Goal: Transaction & Acquisition: Download file/media

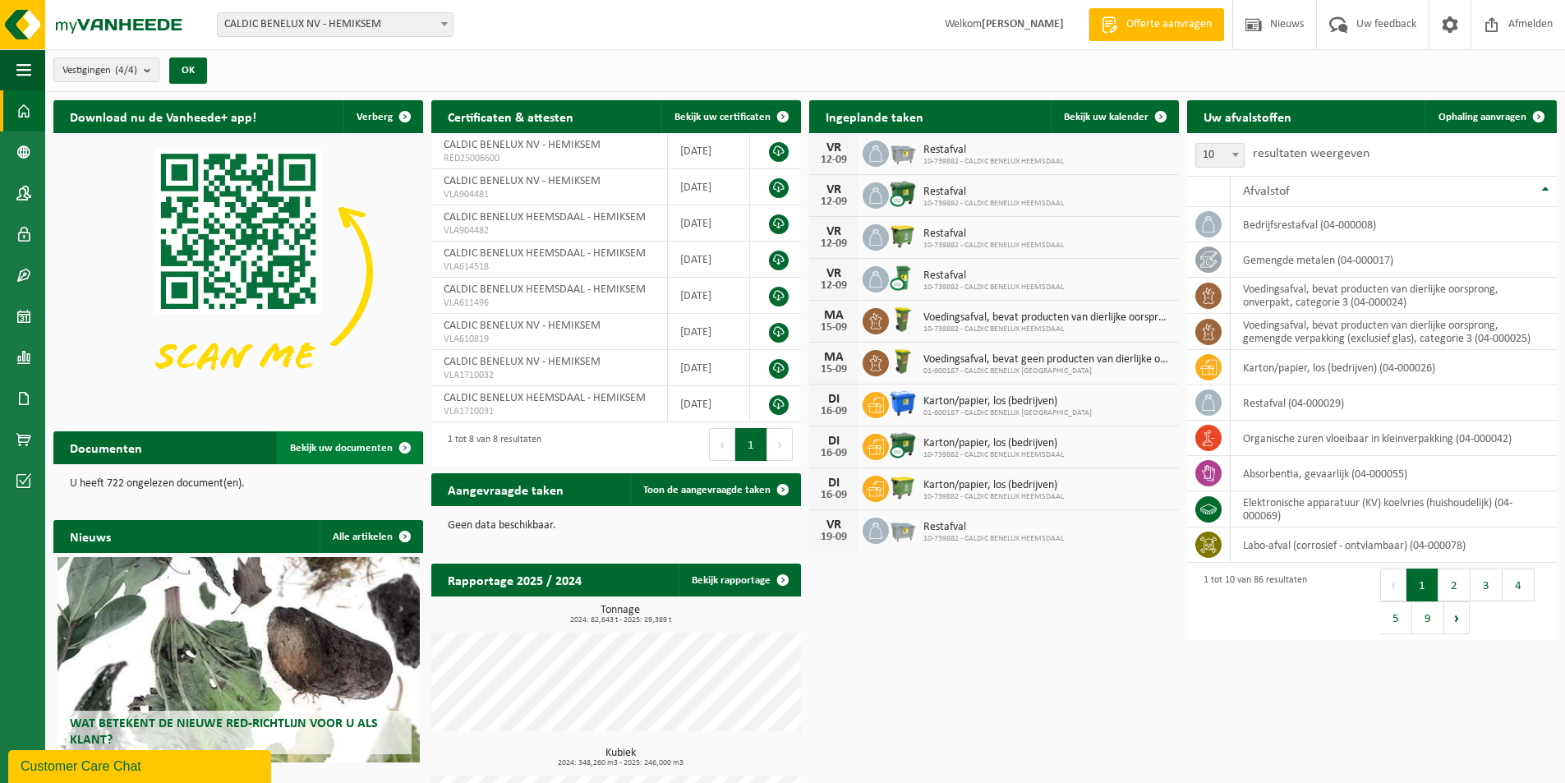
click at [341, 444] on span "Bekijk uw documenten" at bounding box center [341, 448] width 103 height 11
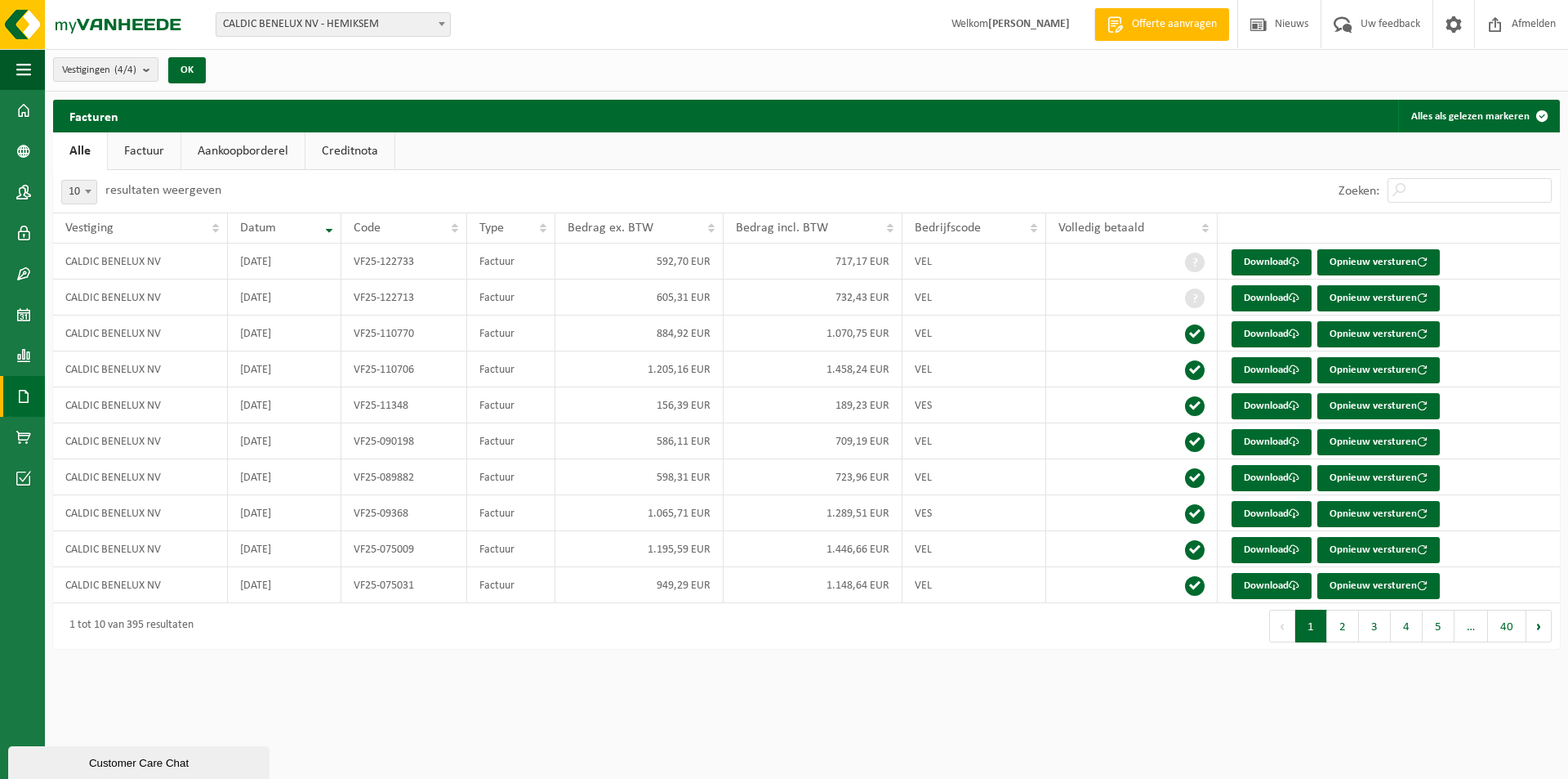
click at [130, 141] on link "Factuur" at bounding box center [143, 151] width 73 height 38
click at [225, 149] on link "Aankoopborderel" at bounding box center [245, 151] width 123 height 38
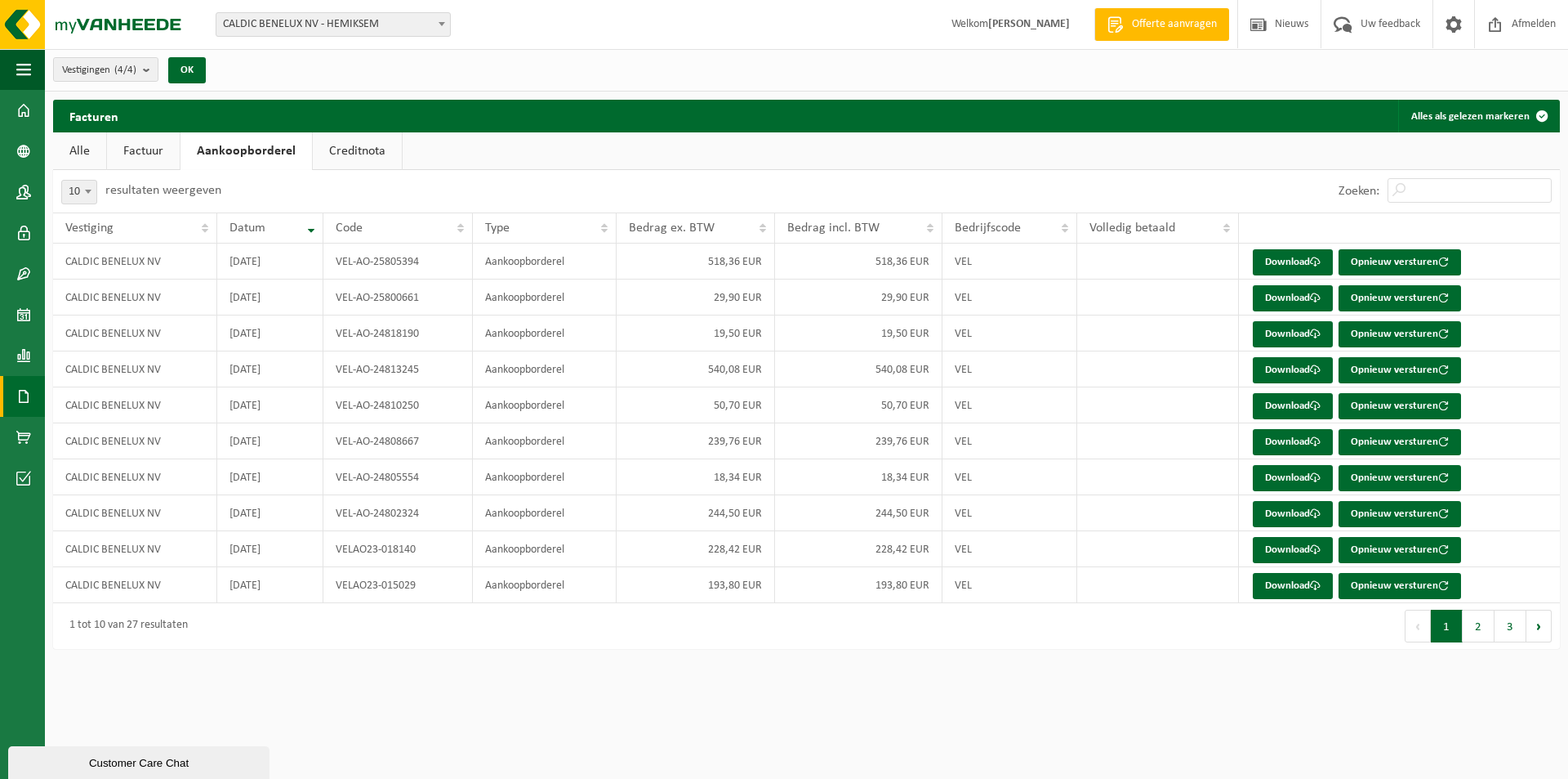
click at [347, 152] on link "Creditnota" at bounding box center [358, 151] width 89 height 38
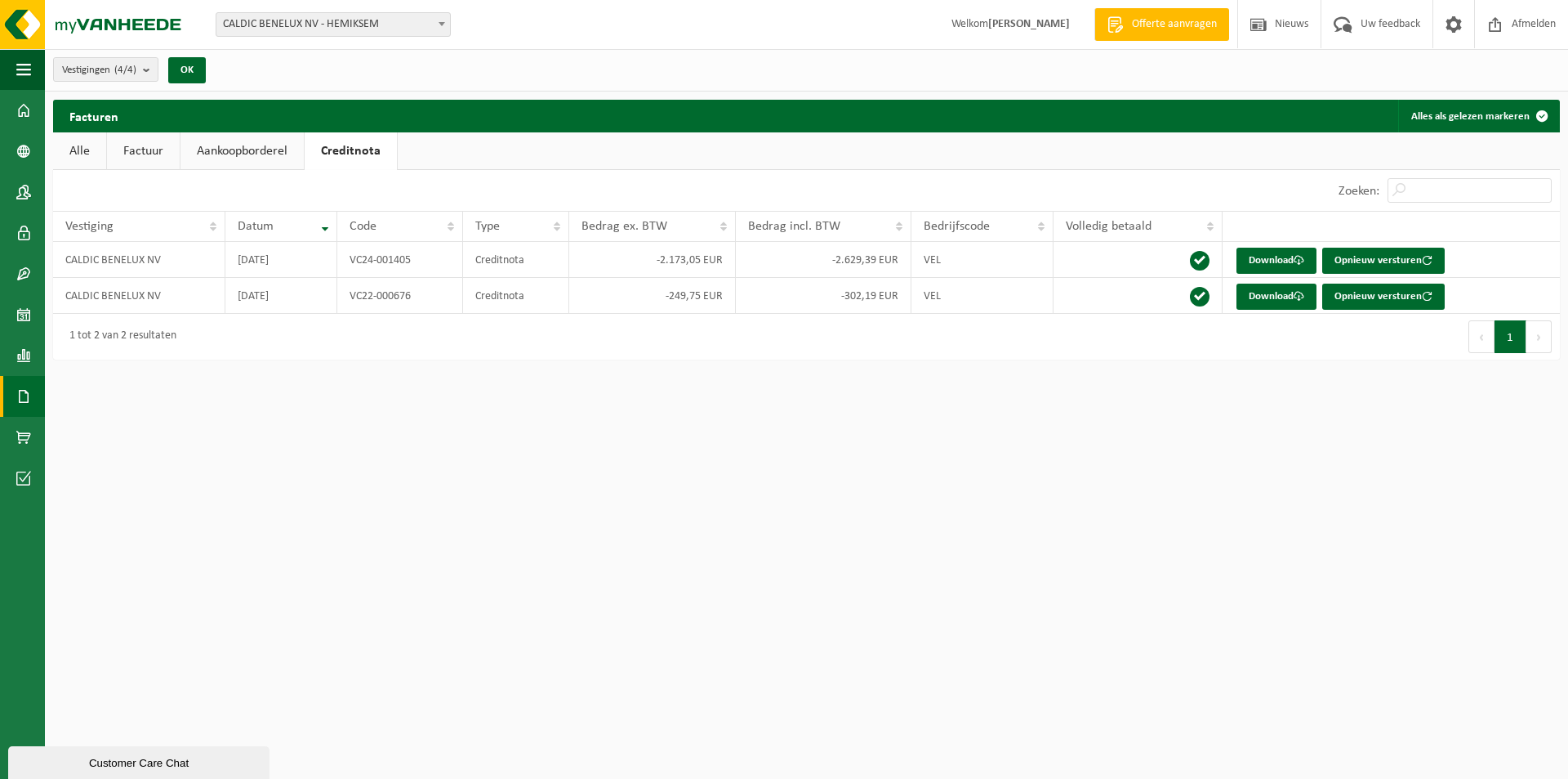
click at [146, 156] on link "Factuur" at bounding box center [143, 151] width 73 height 38
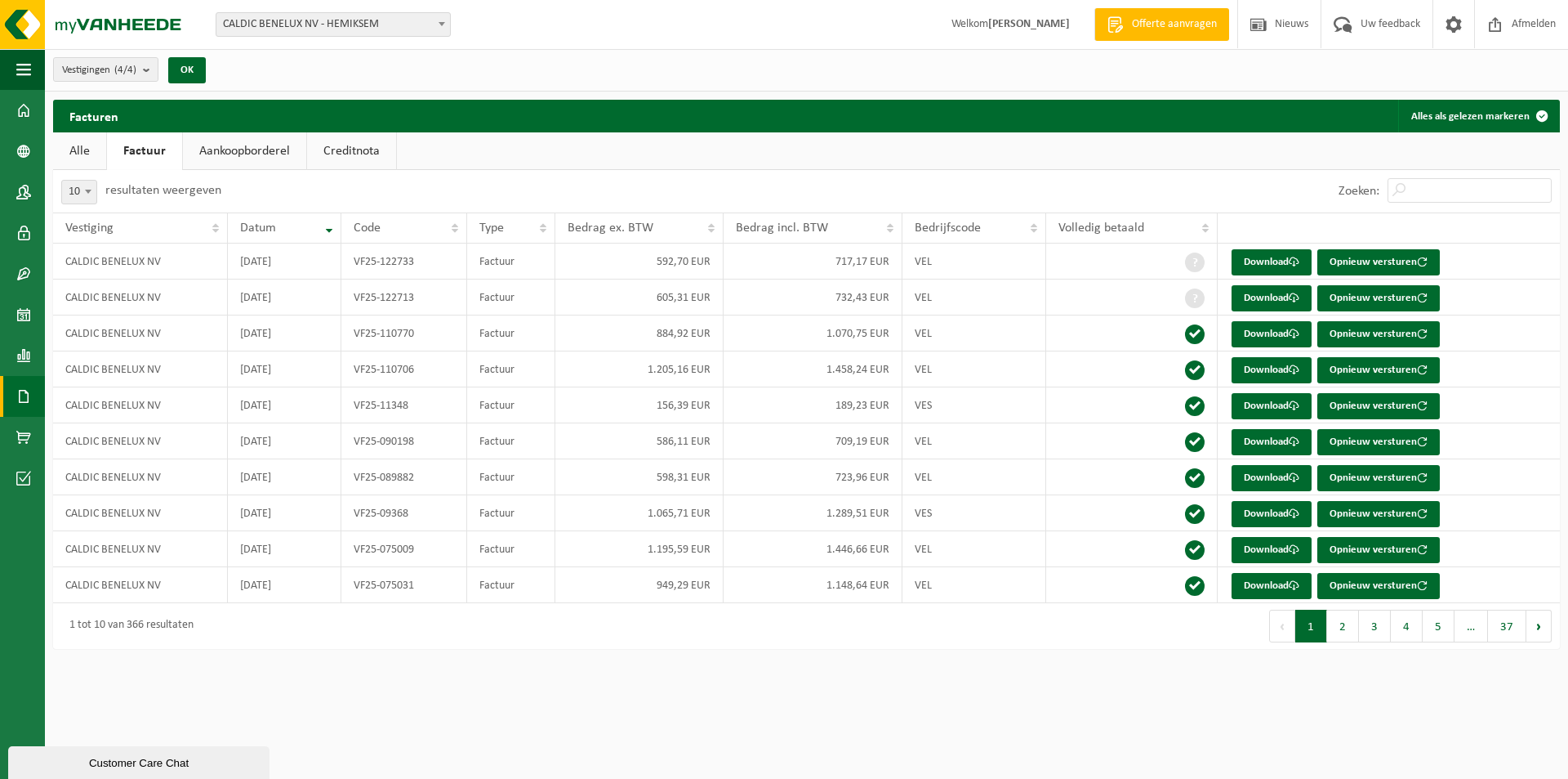
click at [83, 150] on link "Alle" at bounding box center [79, 151] width 53 height 38
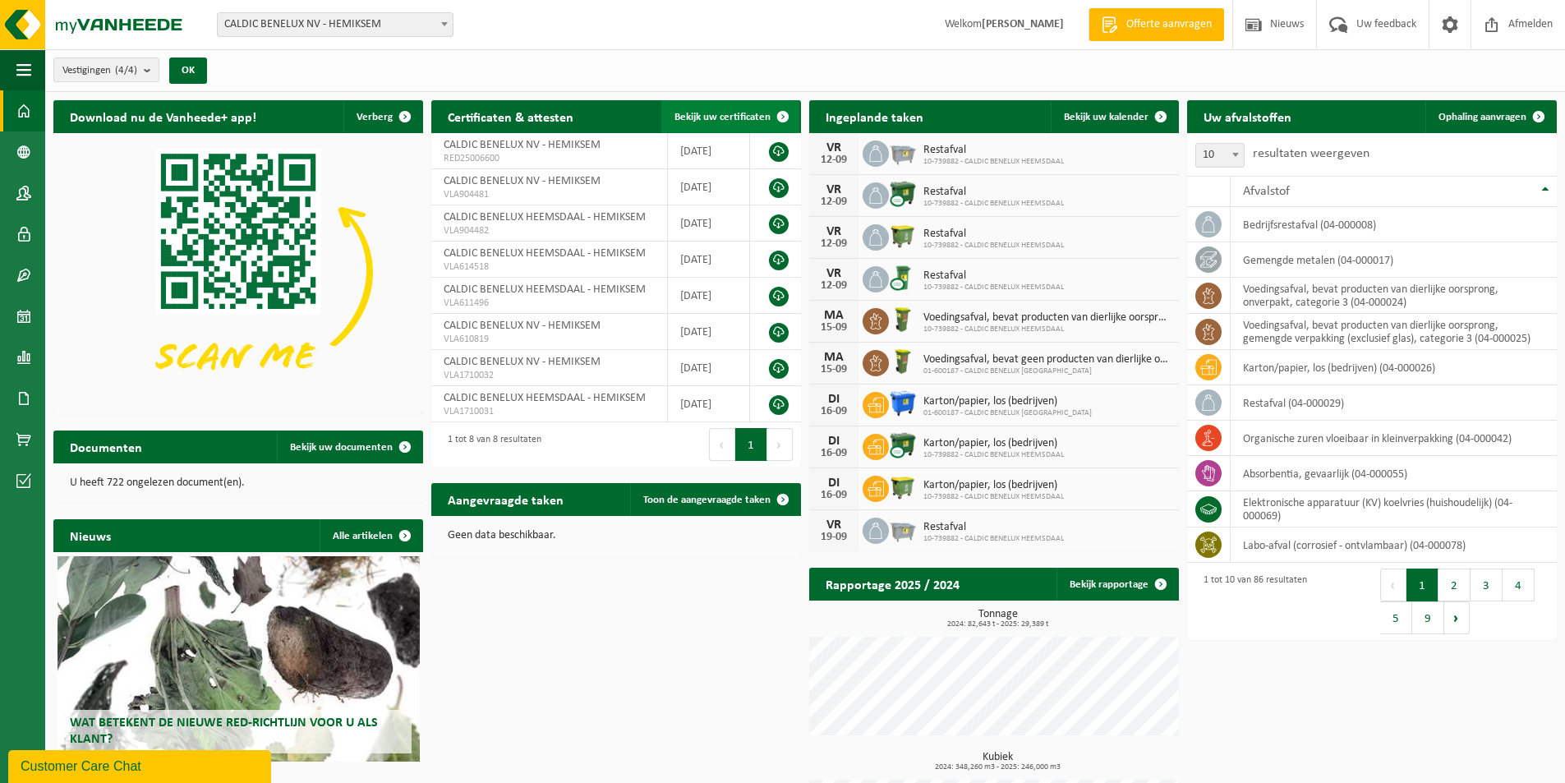
click at [729, 112] on span "Bekijk uw certificaten" at bounding box center [722, 117] width 96 height 11
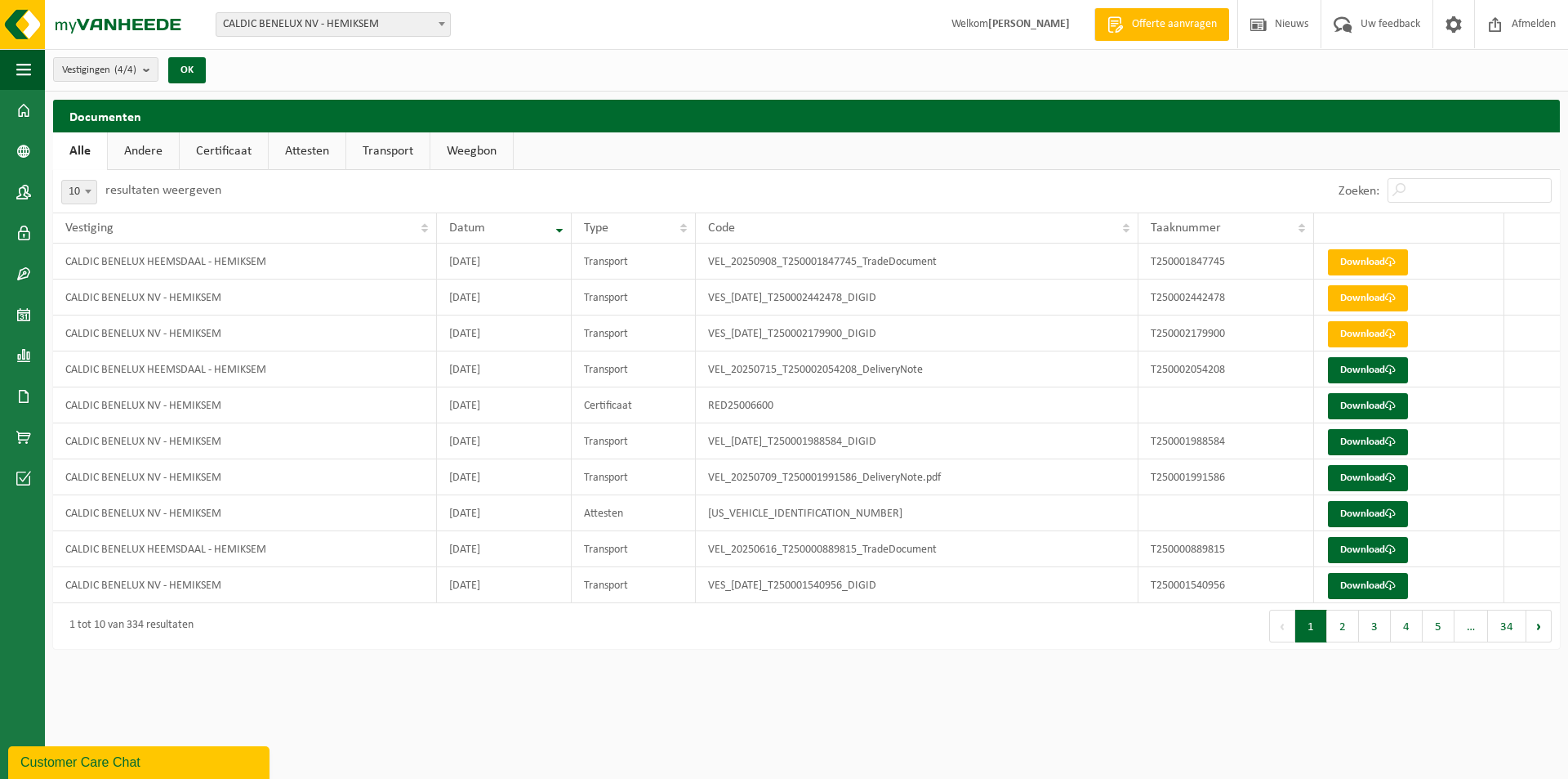
click at [301, 146] on link "Attesten" at bounding box center [306, 151] width 77 height 38
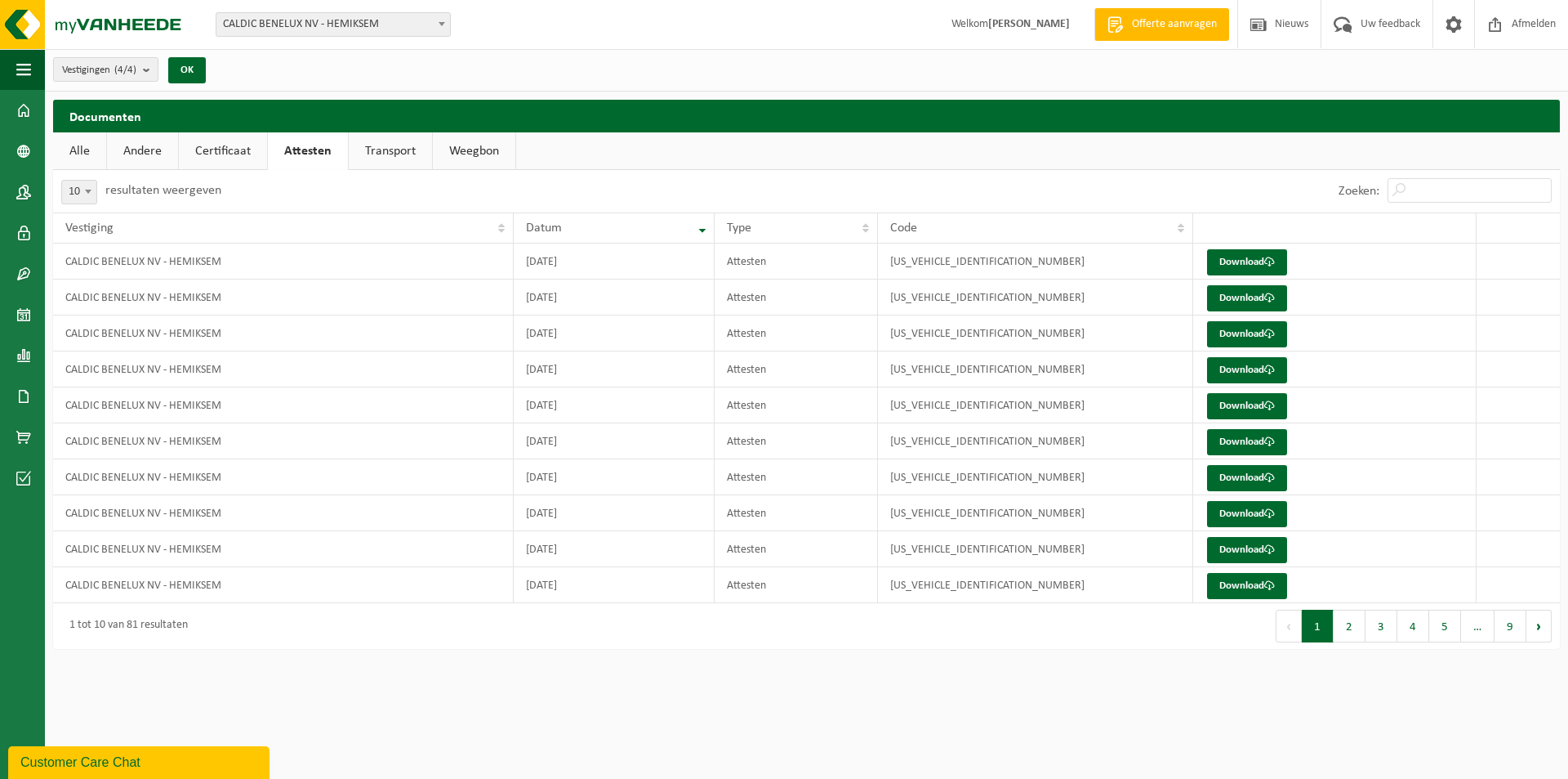
click at [69, 152] on link "Alle" at bounding box center [79, 151] width 53 height 38
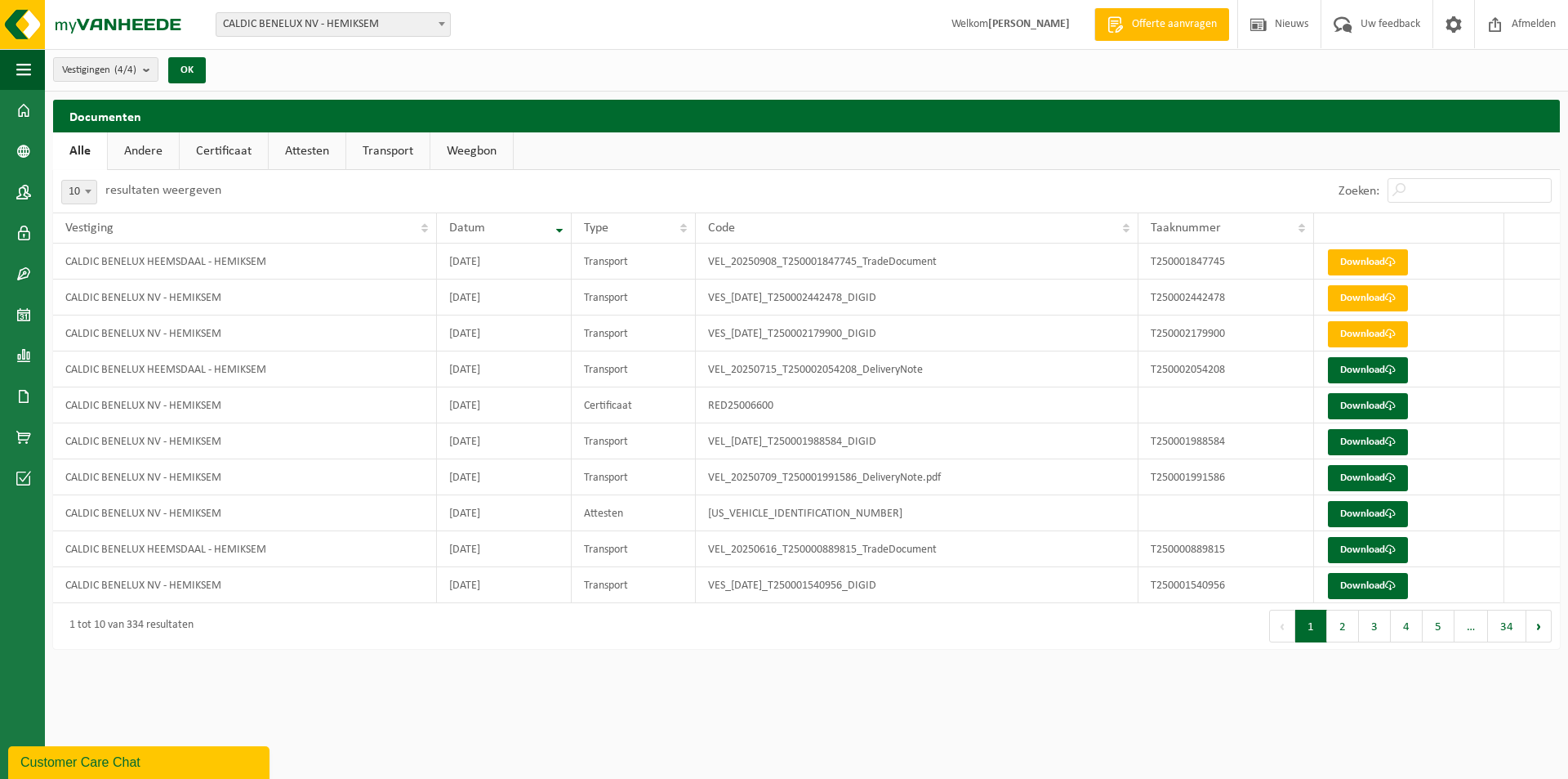
click at [137, 144] on link "Andere" at bounding box center [142, 151] width 71 height 38
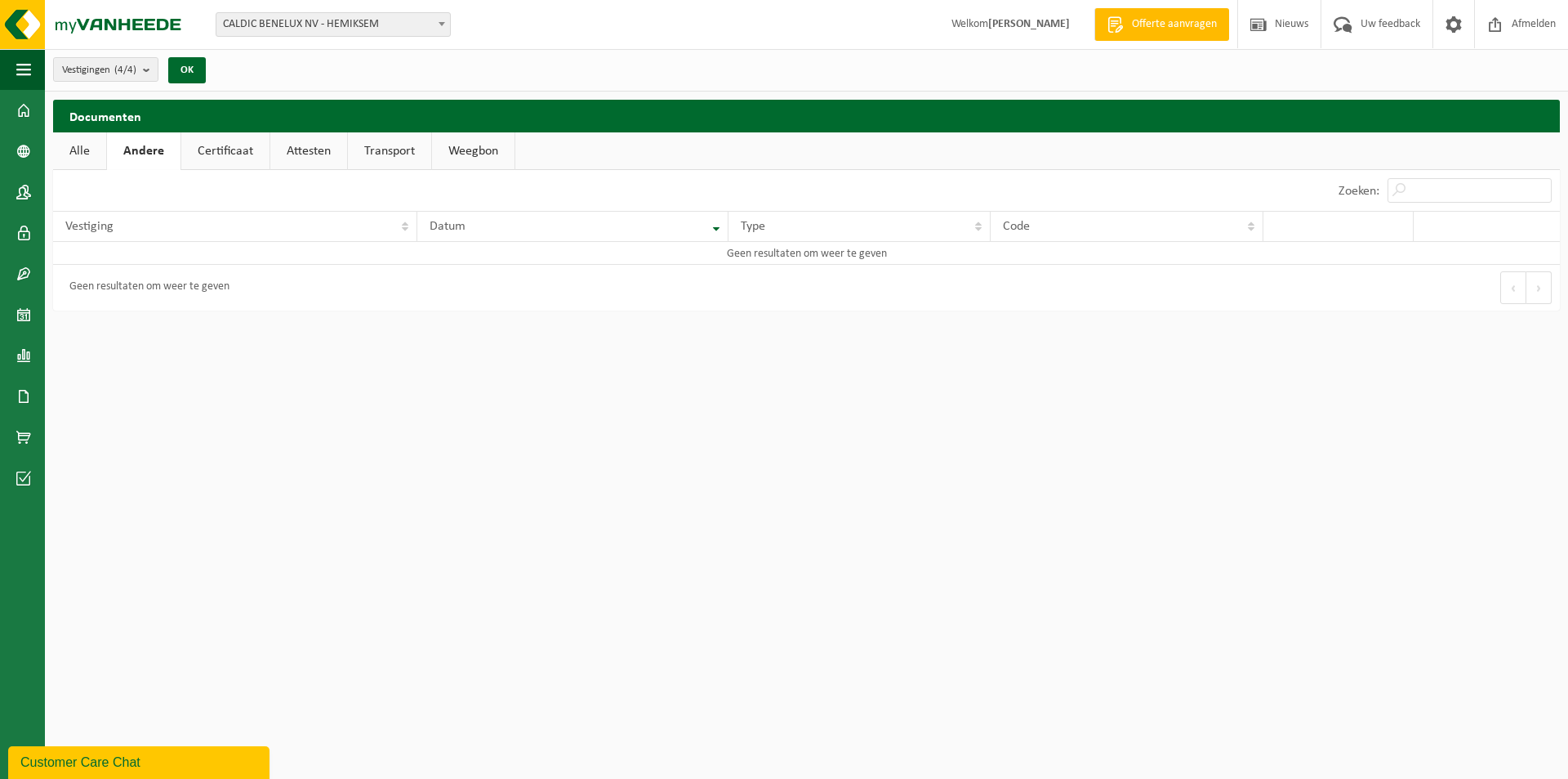
click at [225, 147] on link "Certificaat" at bounding box center [225, 151] width 88 height 38
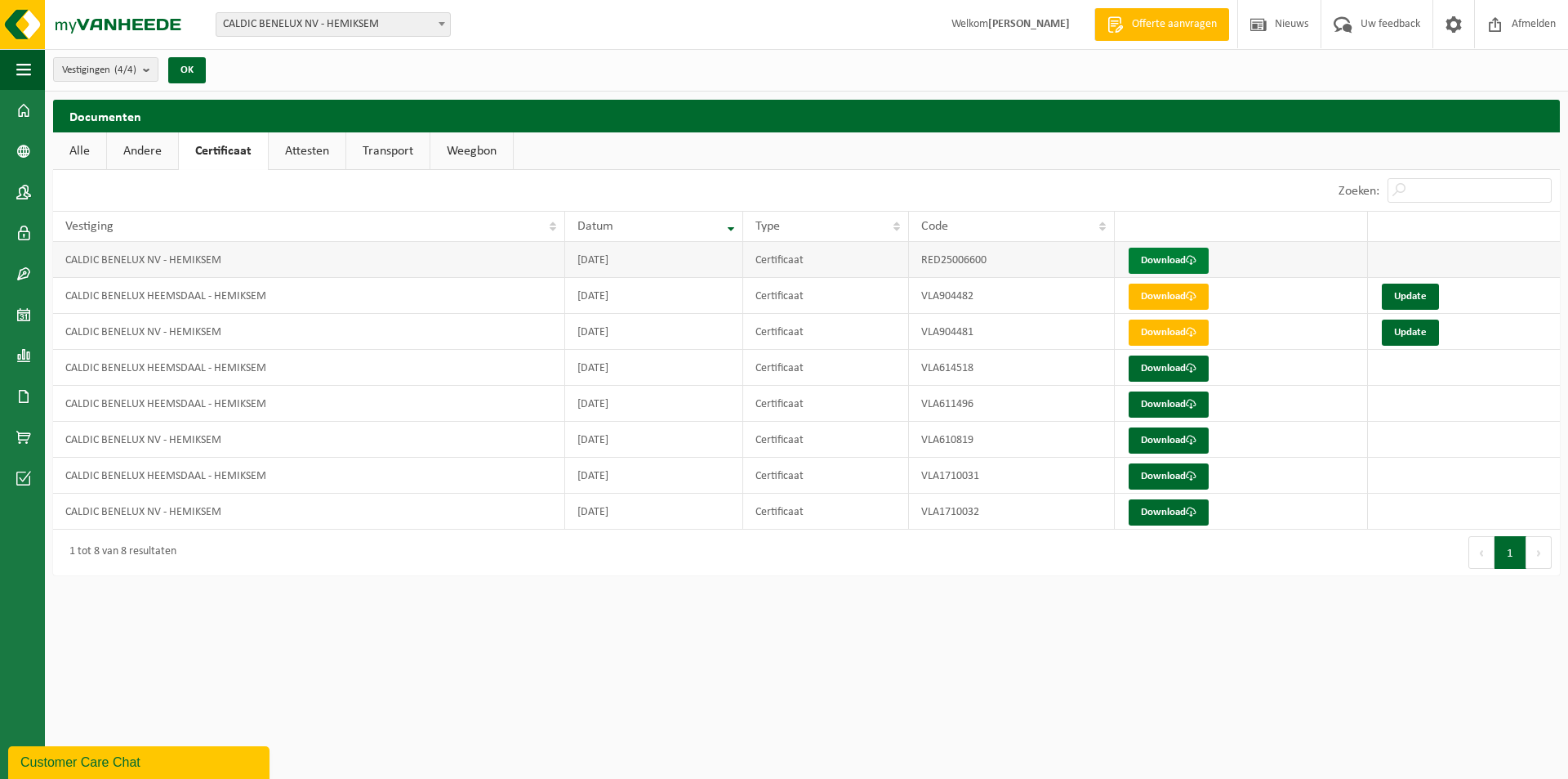
click at [1183, 255] on link "Download" at bounding box center [1168, 261] width 81 height 26
click at [144, 144] on link "Andere" at bounding box center [142, 151] width 71 height 38
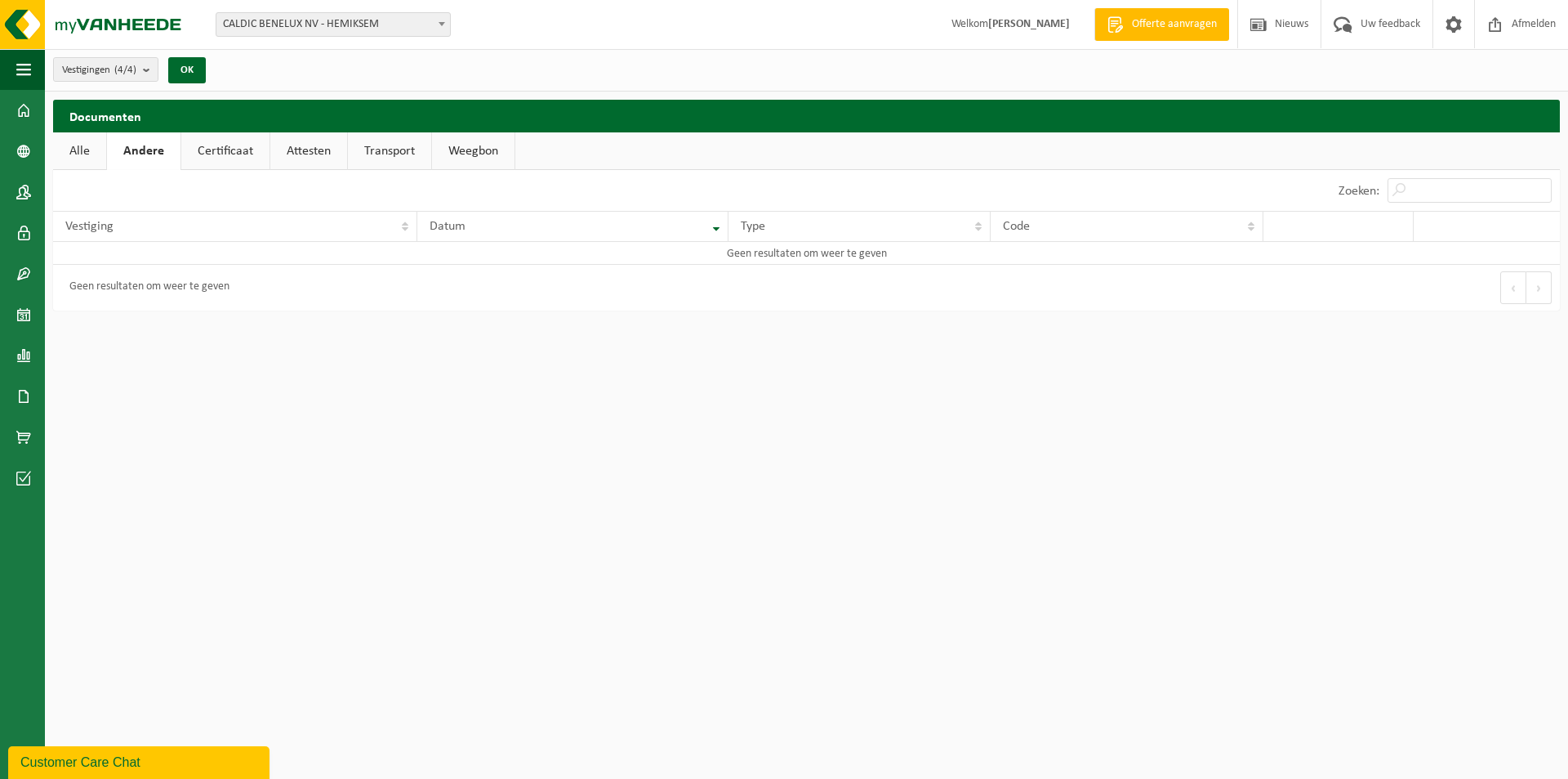
click at [81, 141] on link "Alle" at bounding box center [79, 151] width 53 height 38
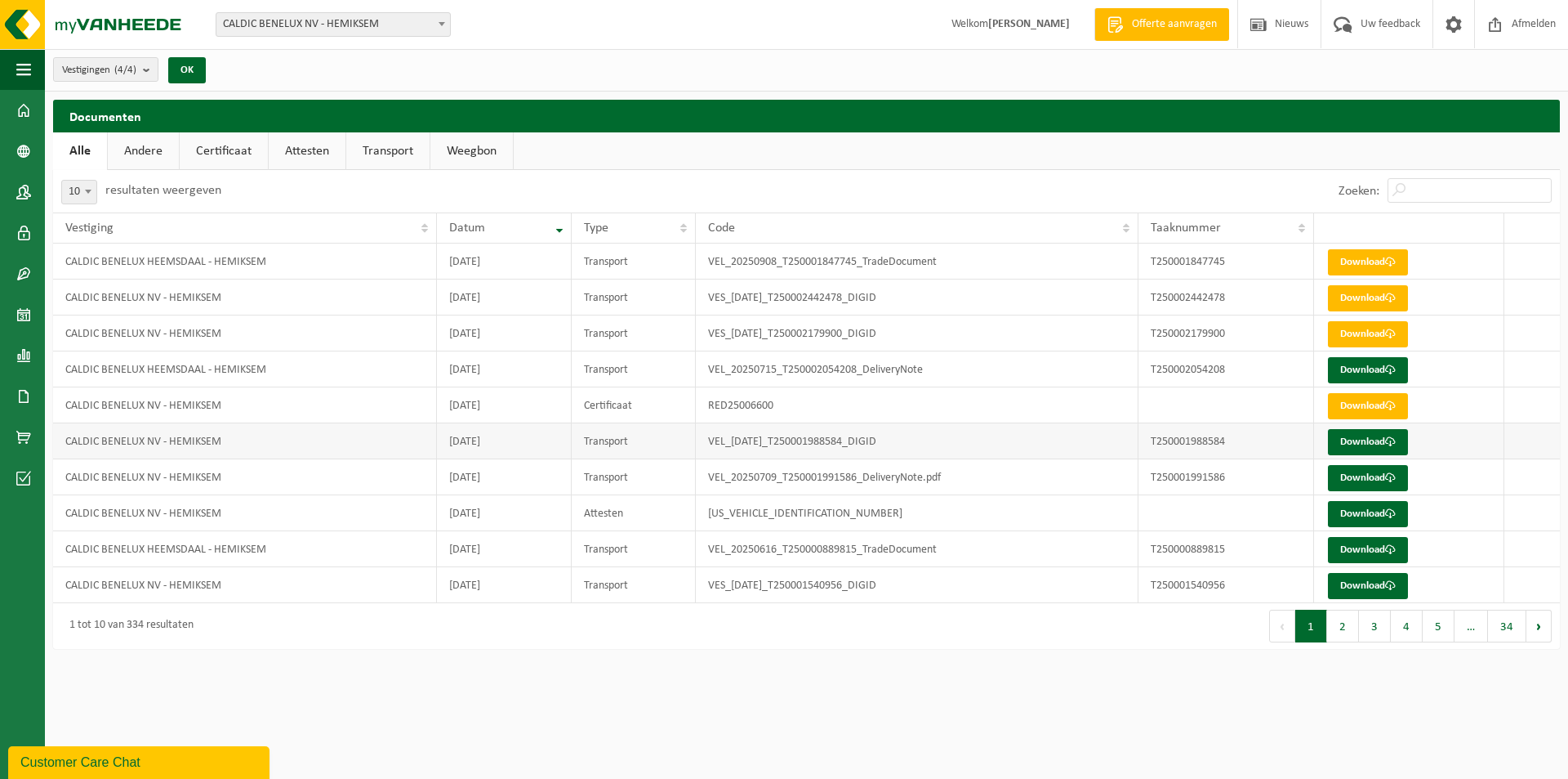
click at [716, 442] on td "VEL_[DATE]_T250001988584_DIGID" at bounding box center [918, 442] width 443 height 36
click at [1366, 404] on link "Download" at bounding box center [1368, 406] width 81 height 26
click at [214, 150] on link "Certificaat" at bounding box center [224, 151] width 88 height 38
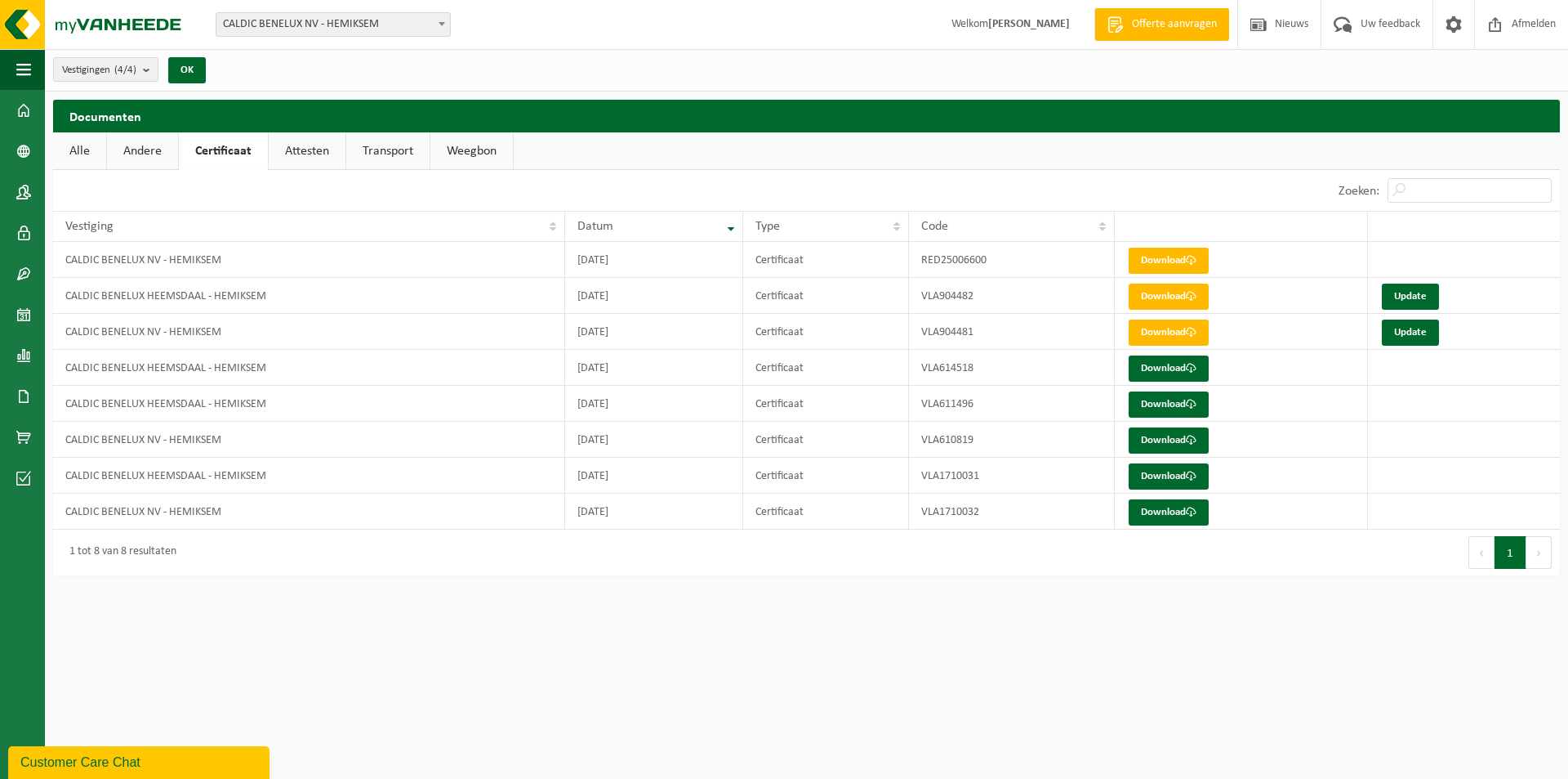
click at [296, 144] on link "Attesten" at bounding box center [306, 151] width 77 height 38
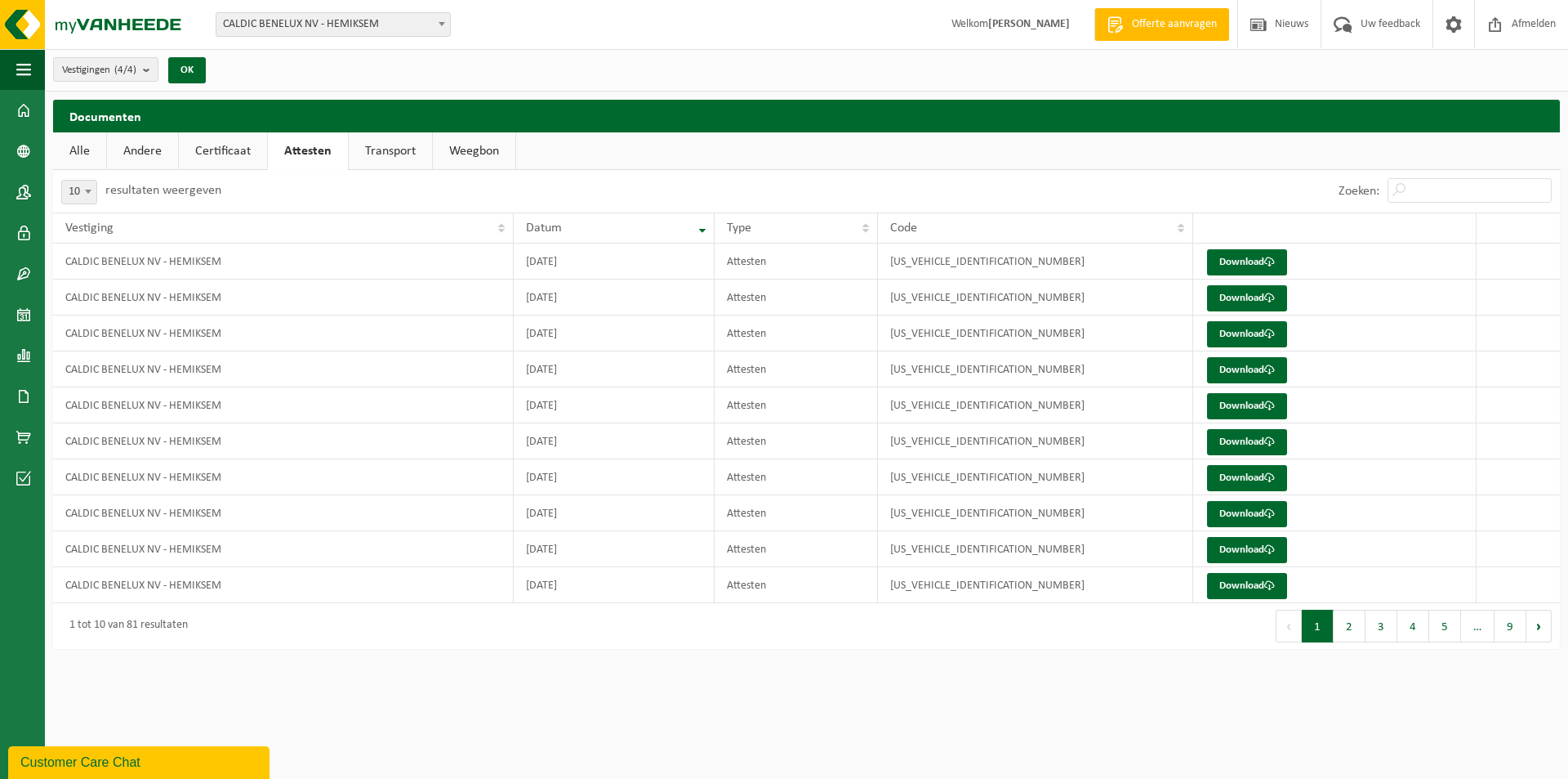
click at [383, 147] on link "Transport" at bounding box center [391, 151] width 84 height 38
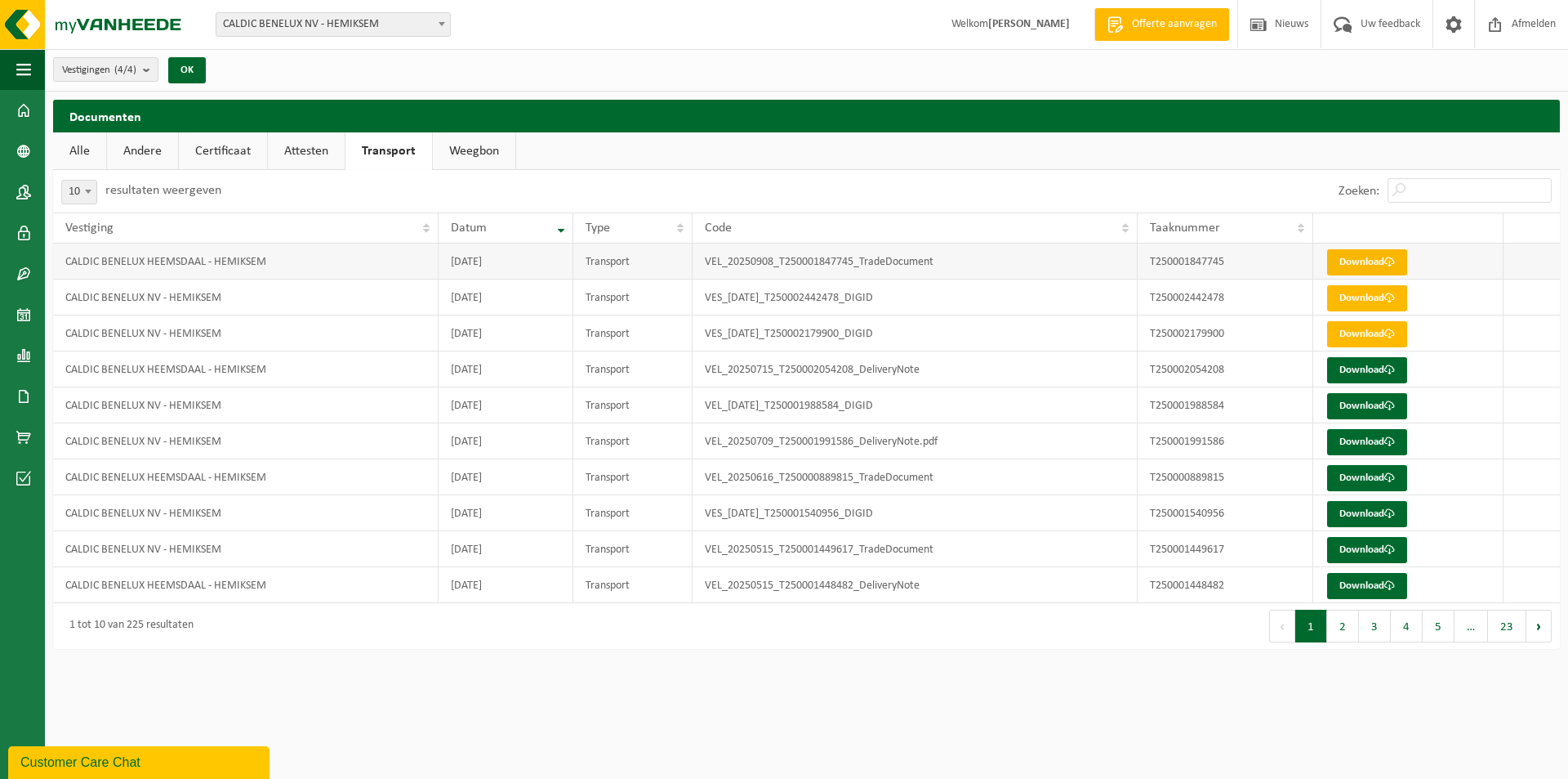
click at [1360, 263] on link "Download" at bounding box center [1367, 263] width 81 height 26
click at [479, 142] on link "Weegbon" at bounding box center [473, 151] width 83 height 38
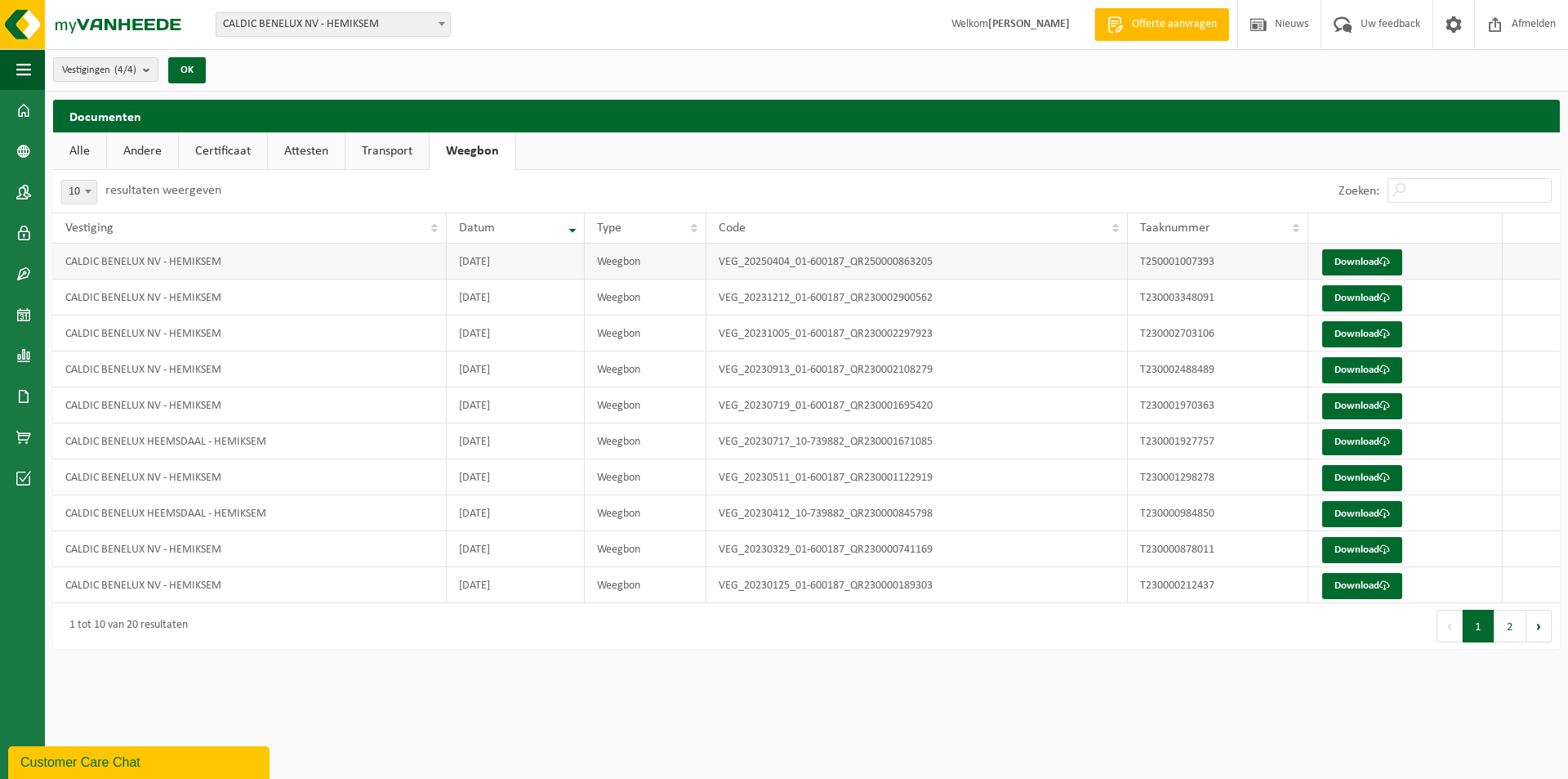
click at [484, 259] on td "[DATE]" at bounding box center [515, 262] width 137 height 36
click at [1336, 268] on link "Download" at bounding box center [1362, 263] width 81 height 26
click at [378, 148] on link "Transport" at bounding box center [388, 151] width 84 height 38
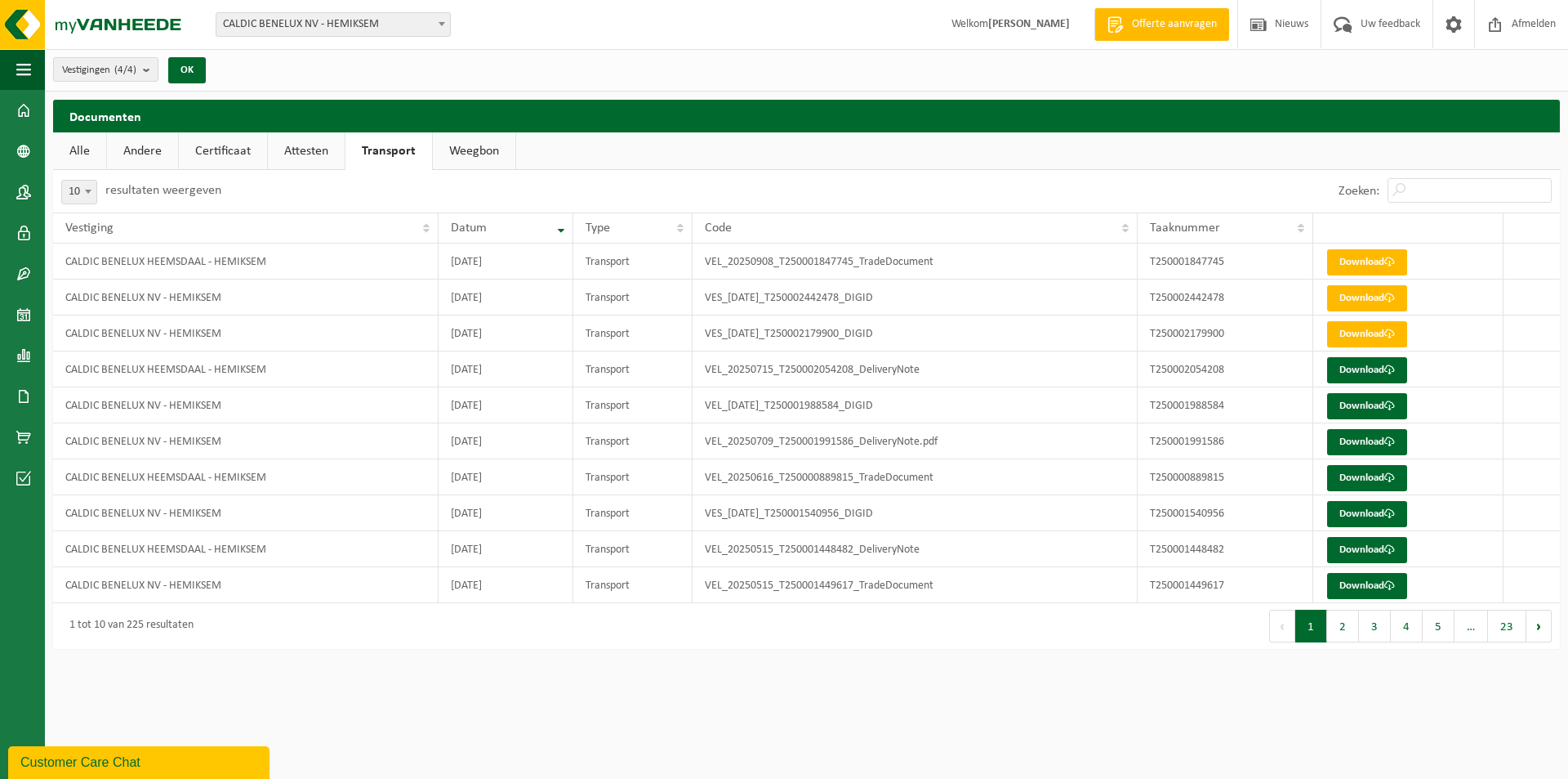
click at [306, 148] on link "Attesten" at bounding box center [305, 151] width 77 height 38
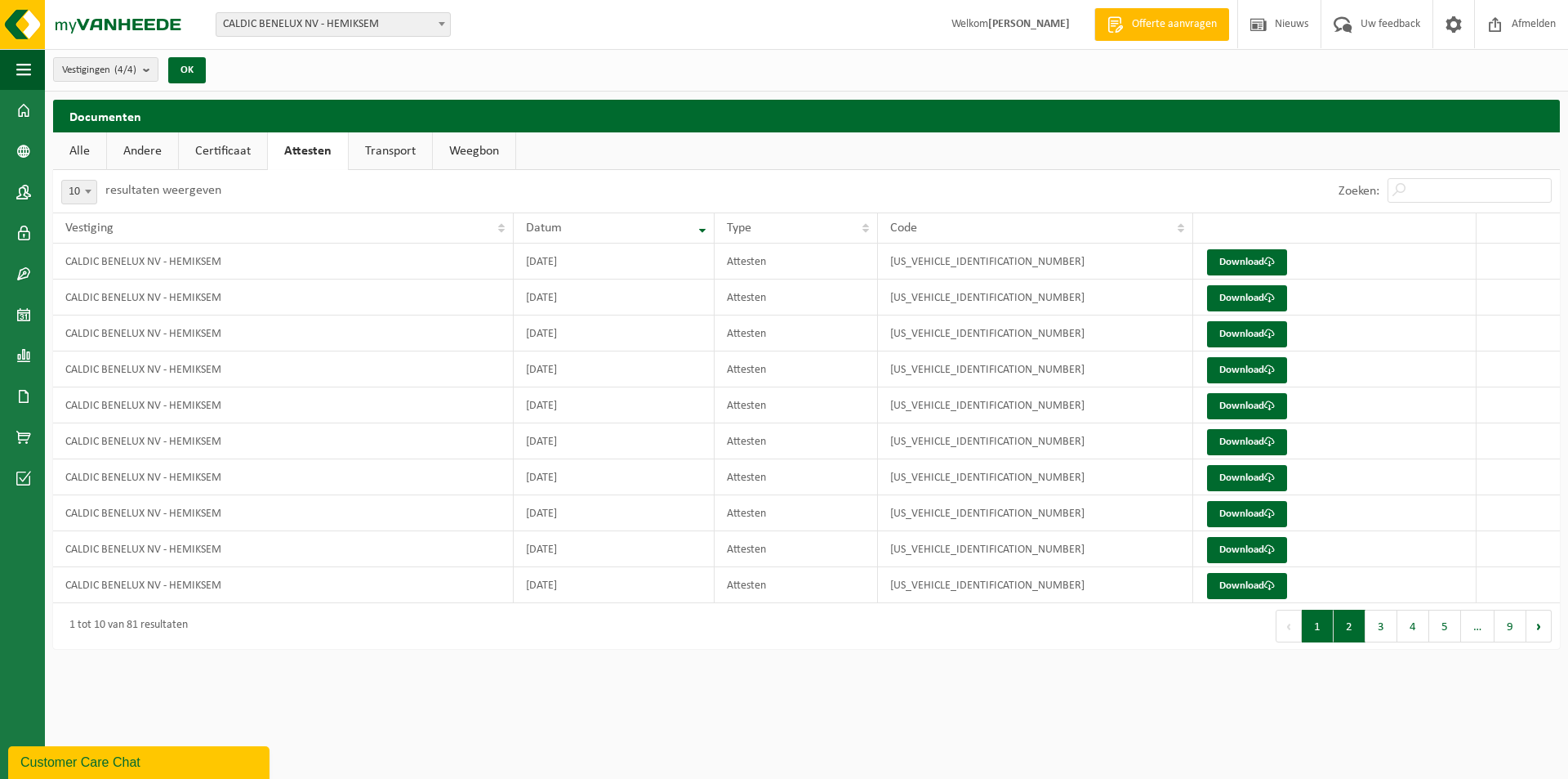
click at [1345, 621] on button "2" at bounding box center [1350, 626] width 32 height 33
click at [1307, 632] on button "1" at bounding box center [1317, 626] width 32 height 33
click at [83, 151] on link "Alle" at bounding box center [79, 151] width 53 height 38
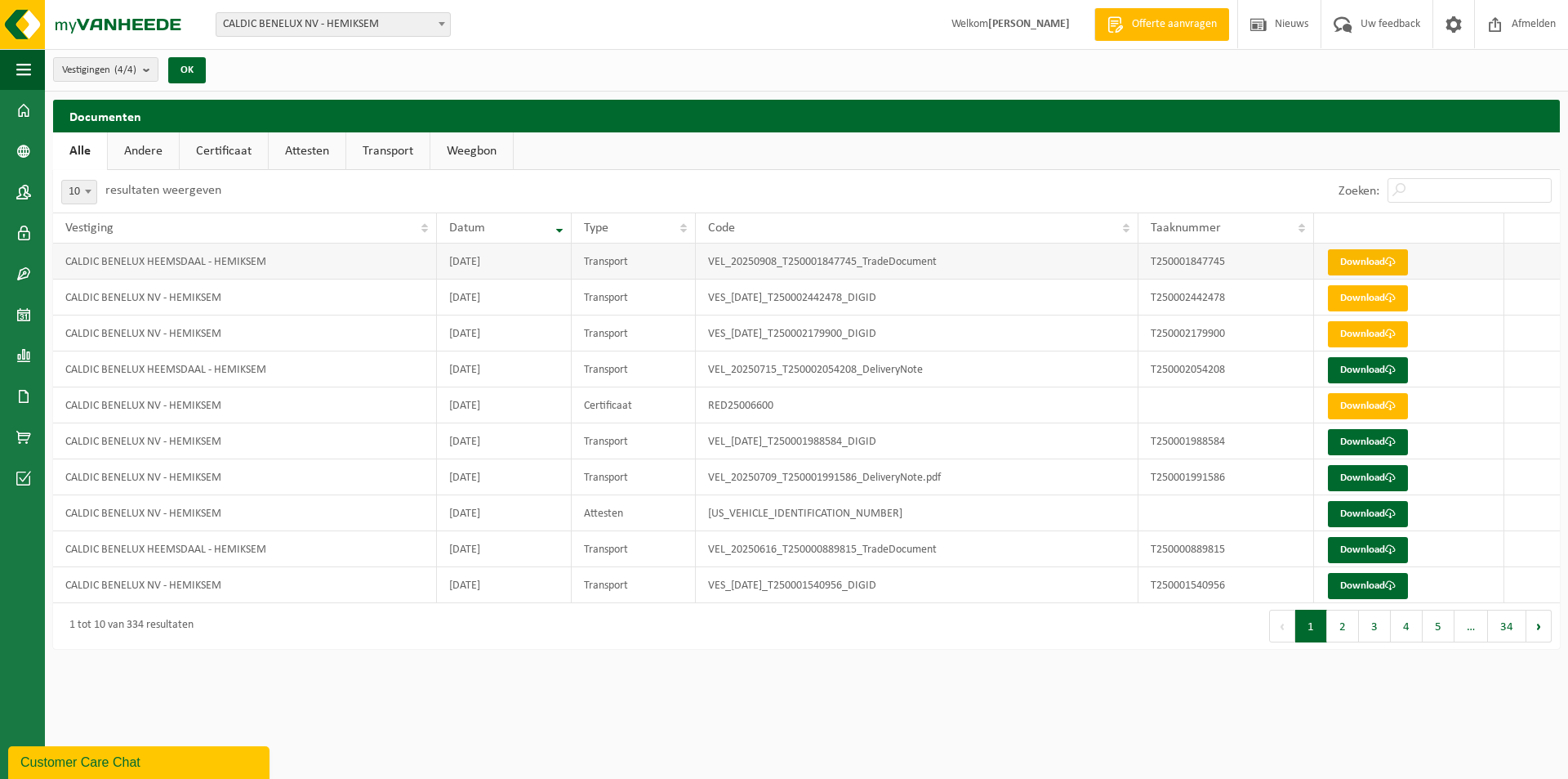
click at [1368, 259] on link "Download" at bounding box center [1368, 263] width 81 height 26
click at [1368, 295] on link "Download" at bounding box center [1368, 298] width 81 height 26
click at [1367, 329] on link "Download" at bounding box center [1368, 334] width 81 height 26
click at [1362, 366] on link "Download" at bounding box center [1368, 370] width 81 height 26
click at [1358, 400] on link "Download" at bounding box center [1368, 406] width 81 height 26
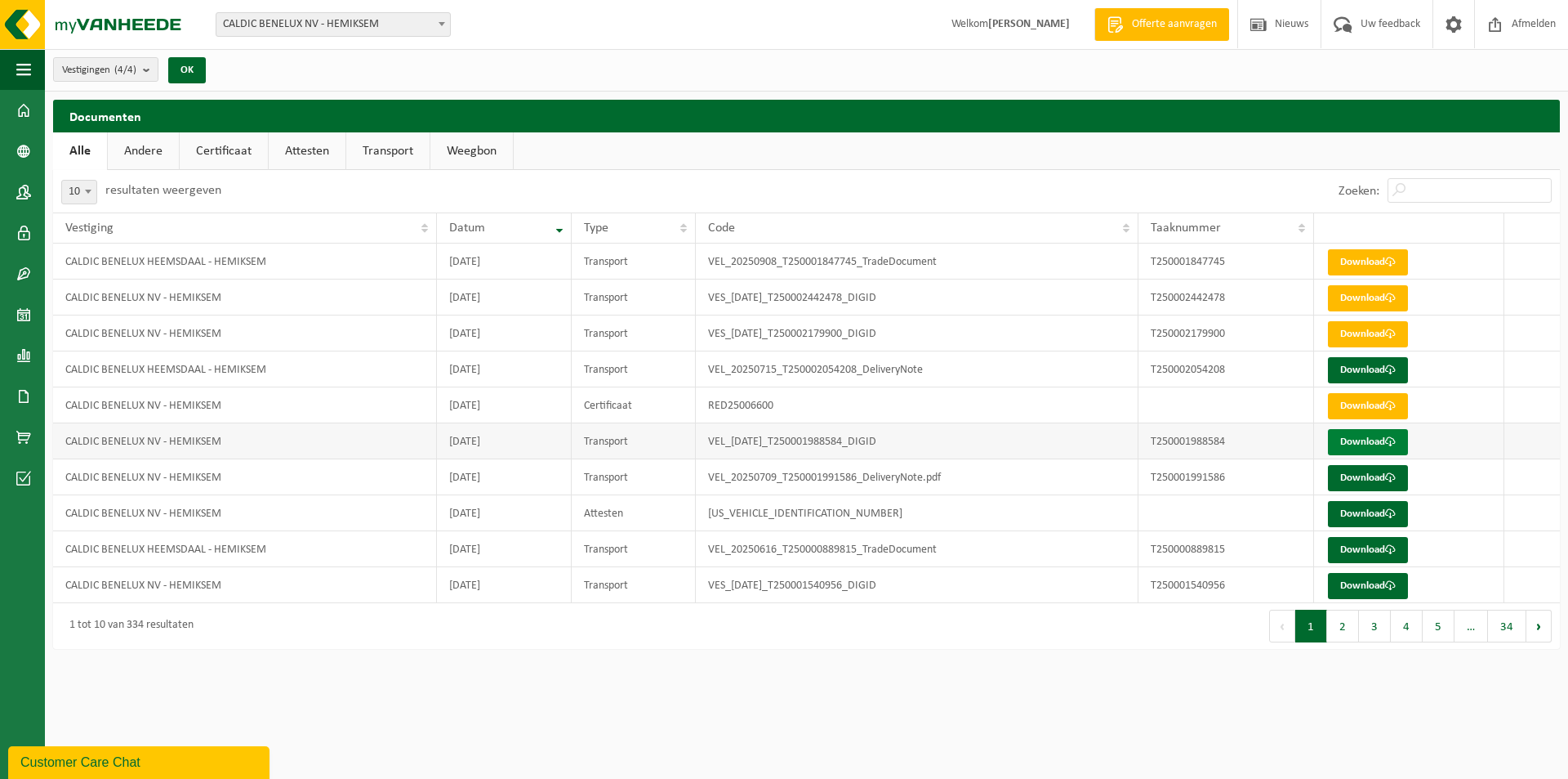
click at [1358, 439] on link "Download" at bounding box center [1368, 442] width 81 height 26
click at [1357, 470] on link "Download" at bounding box center [1368, 478] width 81 height 26
click at [1351, 508] on link "Download" at bounding box center [1368, 514] width 81 height 26
click at [1357, 544] on link "Download" at bounding box center [1368, 550] width 81 height 26
click at [1360, 579] on link "Download" at bounding box center [1368, 586] width 81 height 26
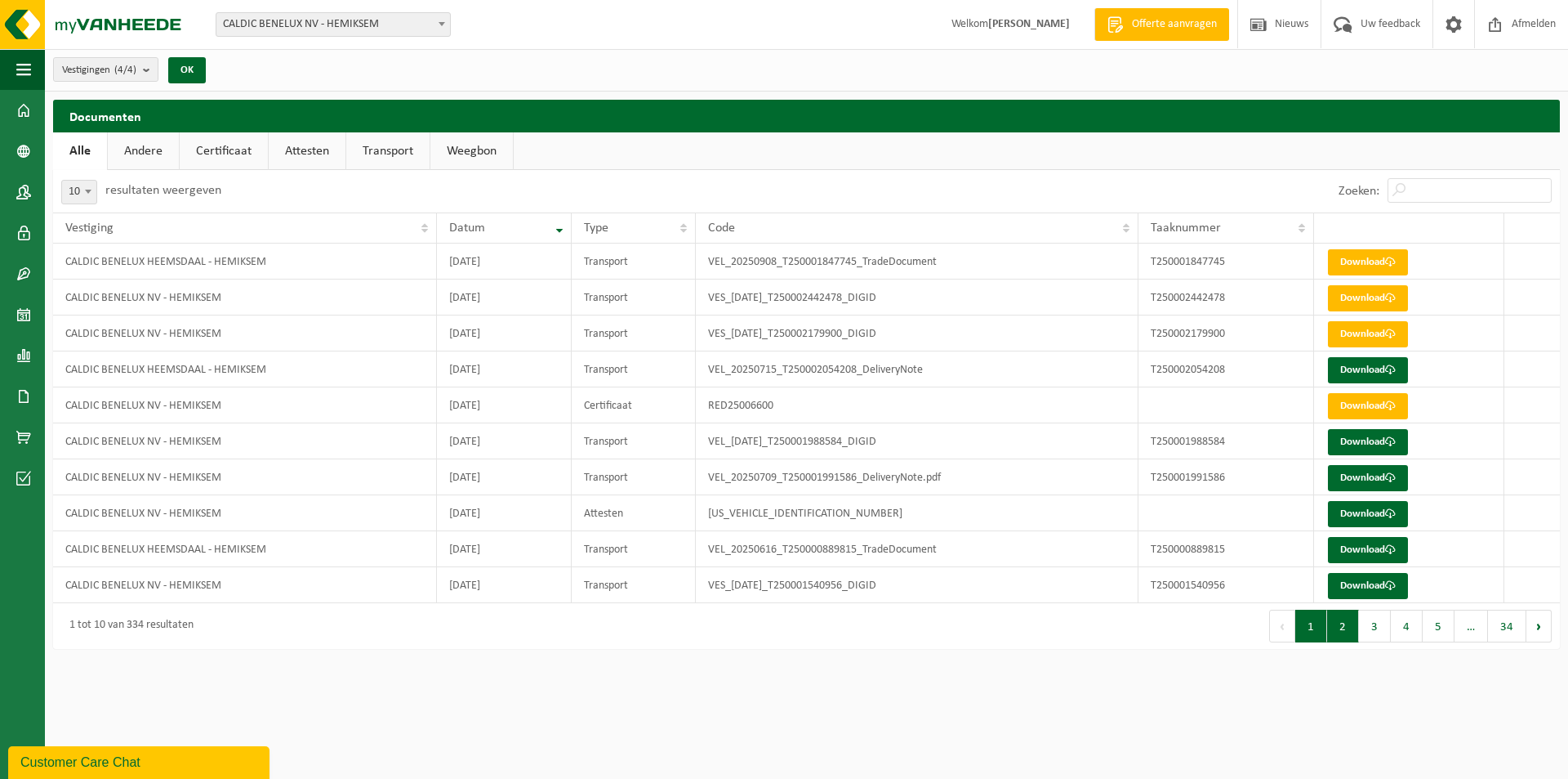
click at [1340, 622] on button "2" at bounding box center [1343, 626] width 32 height 33
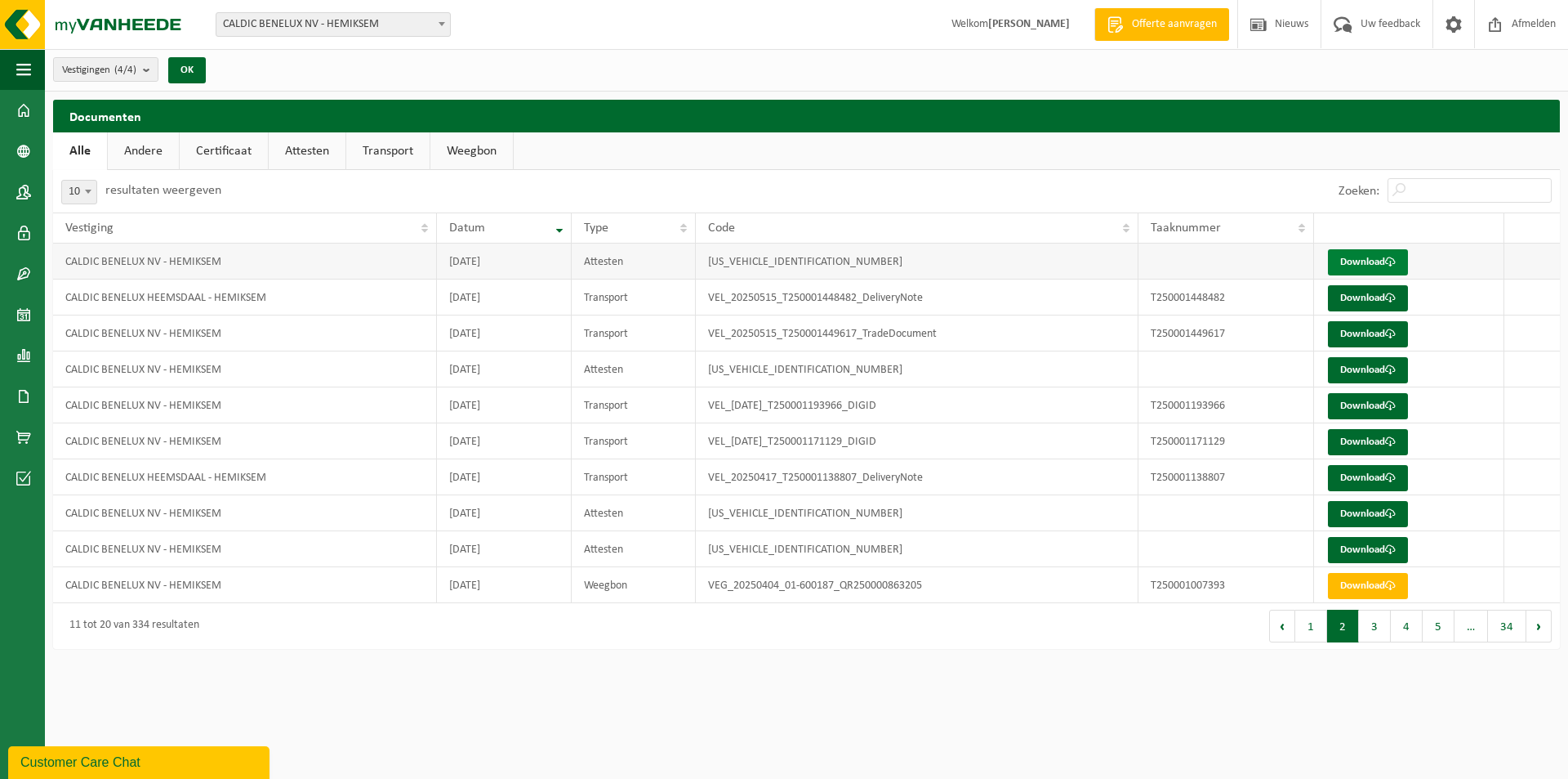
click at [1366, 259] on link "Download" at bounding box center [1368, 263] width 81 height 26
click at [823, 55] on div "Vestigingen (4/4) Alles selecteren Alles deselecteren CALDIC BENELUX NV - HEMIK…" at bounding box center [806, 70] width 1523 height 43
click at [1348, 294] on link "Download" at bounding box center [1368, 298] width 81 height 26
click at [1347, 328] on link "Download" at bounding box center [1368, 334] width 81 height 26
click at [1347, 368] on link "Download" at bounding box center [1368, 370] width 81 height 26
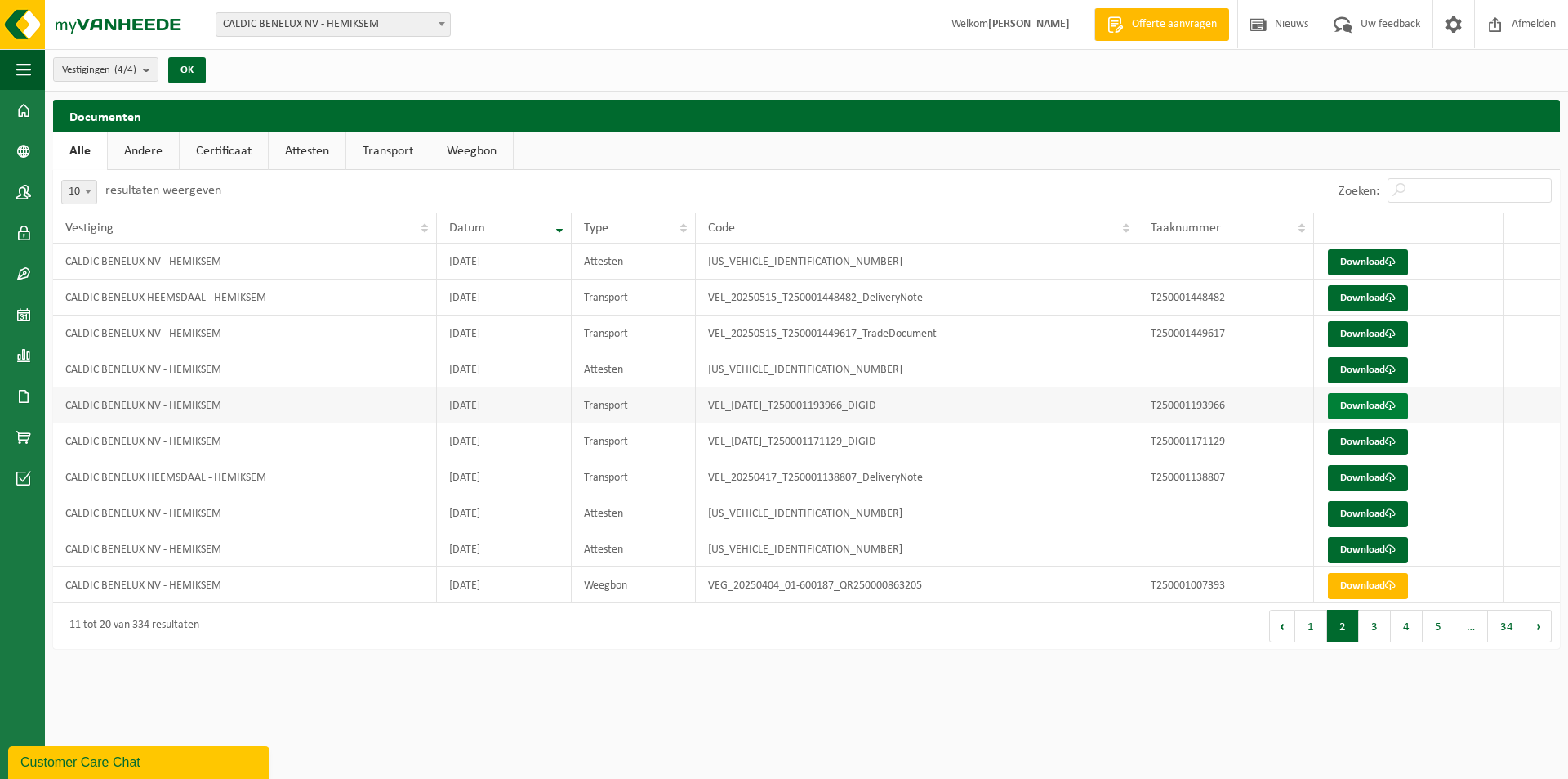
click at [1342, 400] on link "Download" at bounding box center [1368, 406] width 81 height 26
click at [1348, 432] on link "Download" at bounding box center [1368, 442] width 81 height 26
click at [1358, 472] on link "Download" at bounding box center [1368, 478] width 81 height 26
click at [1359, 503] on link "Download" at bounding box center [1368, 514] width 81 height 26
click at [1359, 547] on link "Download" at bounding box center [1368, 550] width 81 height 26
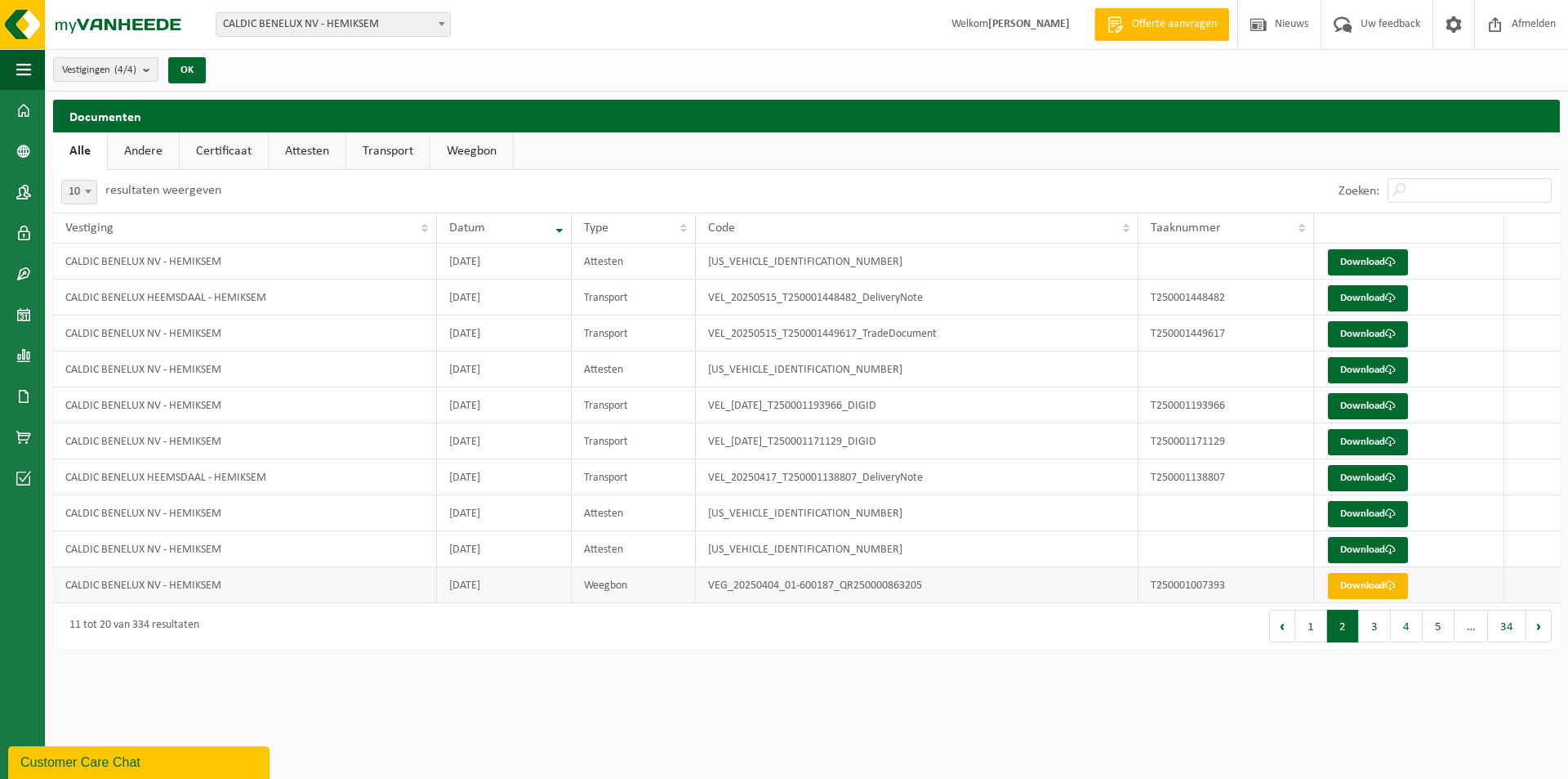
click at [1357, 579] on link "Download" at bounding box center [1368, 586] width 81 height 26
click at [1370, 621] on button "3" at bounding box center [1375, 626] width 32 height 33
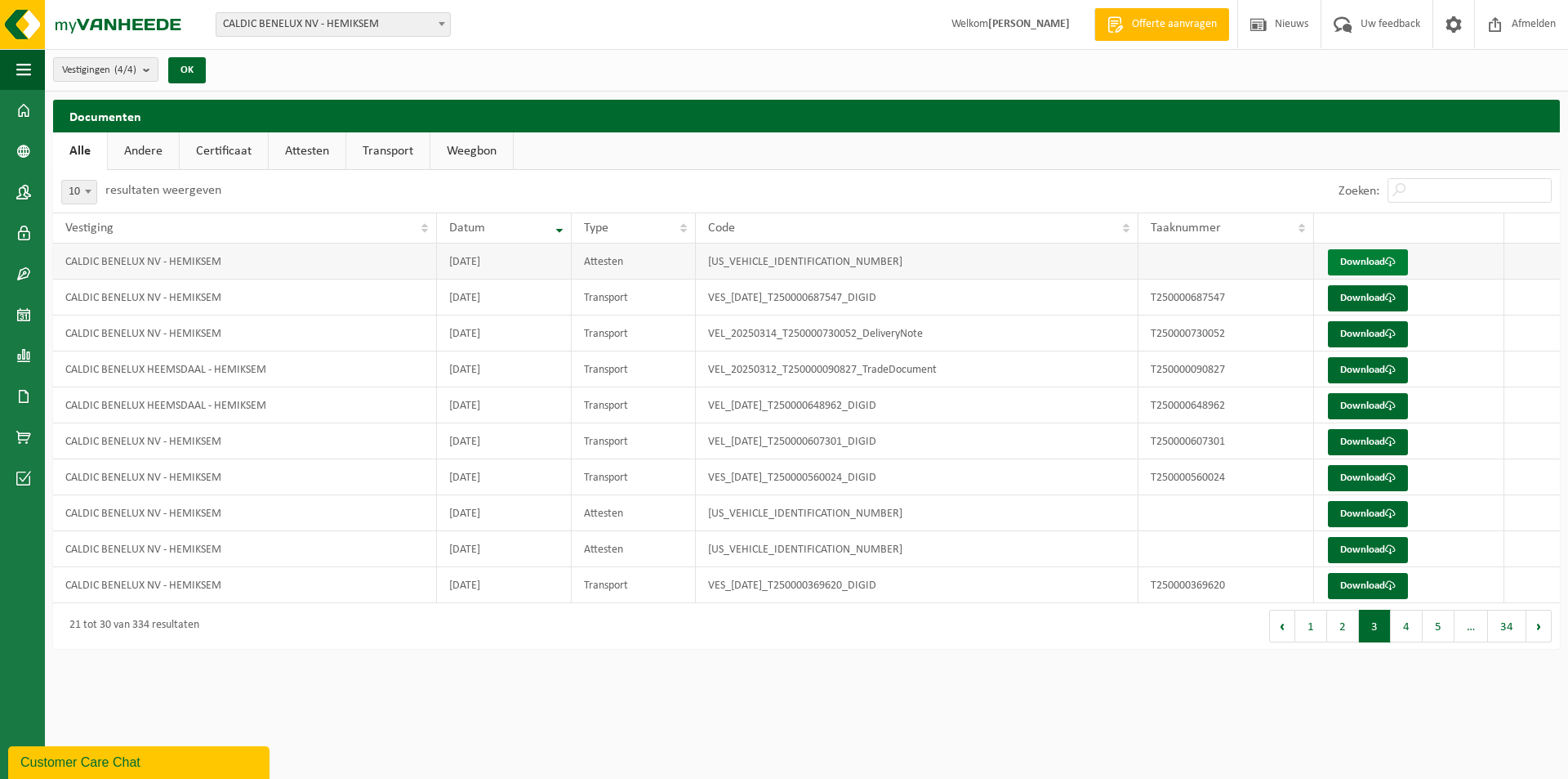
click at [1366, 253] on link "Download" at bounding box center [1368, 263] width 81 height 26
click at [1361, 289] on link "Download" at bounding box center [1368, 298] width 81 height 26
click at [1357, 335] on link "Download" at bounding box center [1368, 334] width 81 height 26
click at [1473, 439] on td "Download" at bounding box center [1409, 442] width 190 height 36
click at [1364, 369] on link "Download" at bounding box center [1368, 370] width 81 height 26
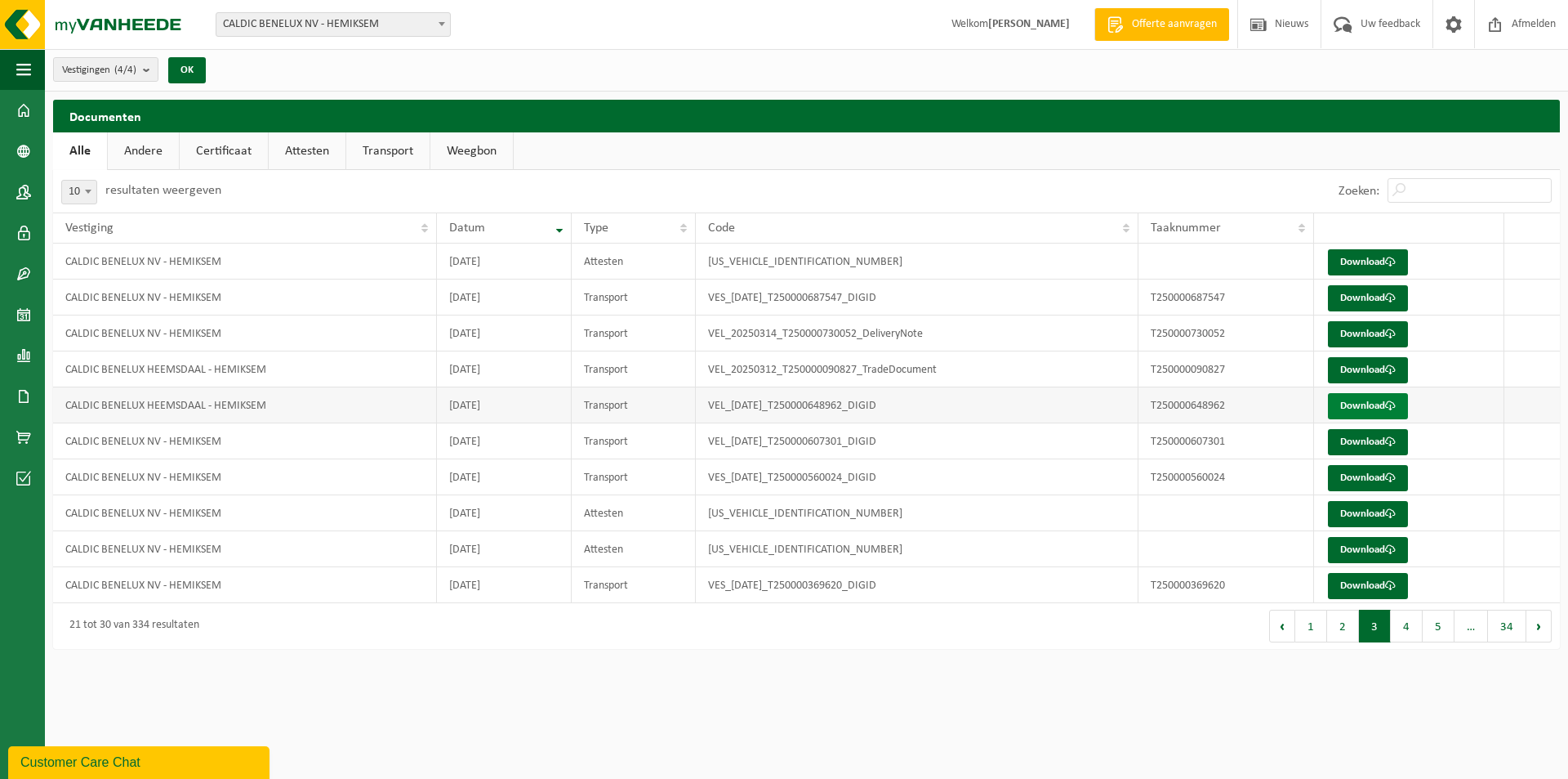
click at [1366, 398] on link "Download" at bounding box center [1368, 406] width 81 height 26
click at [1371, 436] on link "Download" at bounding box center [1368, 442] width 81 height 26
click at [1365, 466] on link "Download" at bounding box center [1368, 478] width 81 height 26
click at [1360, 509] on link "Download" at bounding box center [1368, 514] width 81 height 26
click at [1360, 543] on link "Download" at bounding box center [1368, 550] width 81 height 26
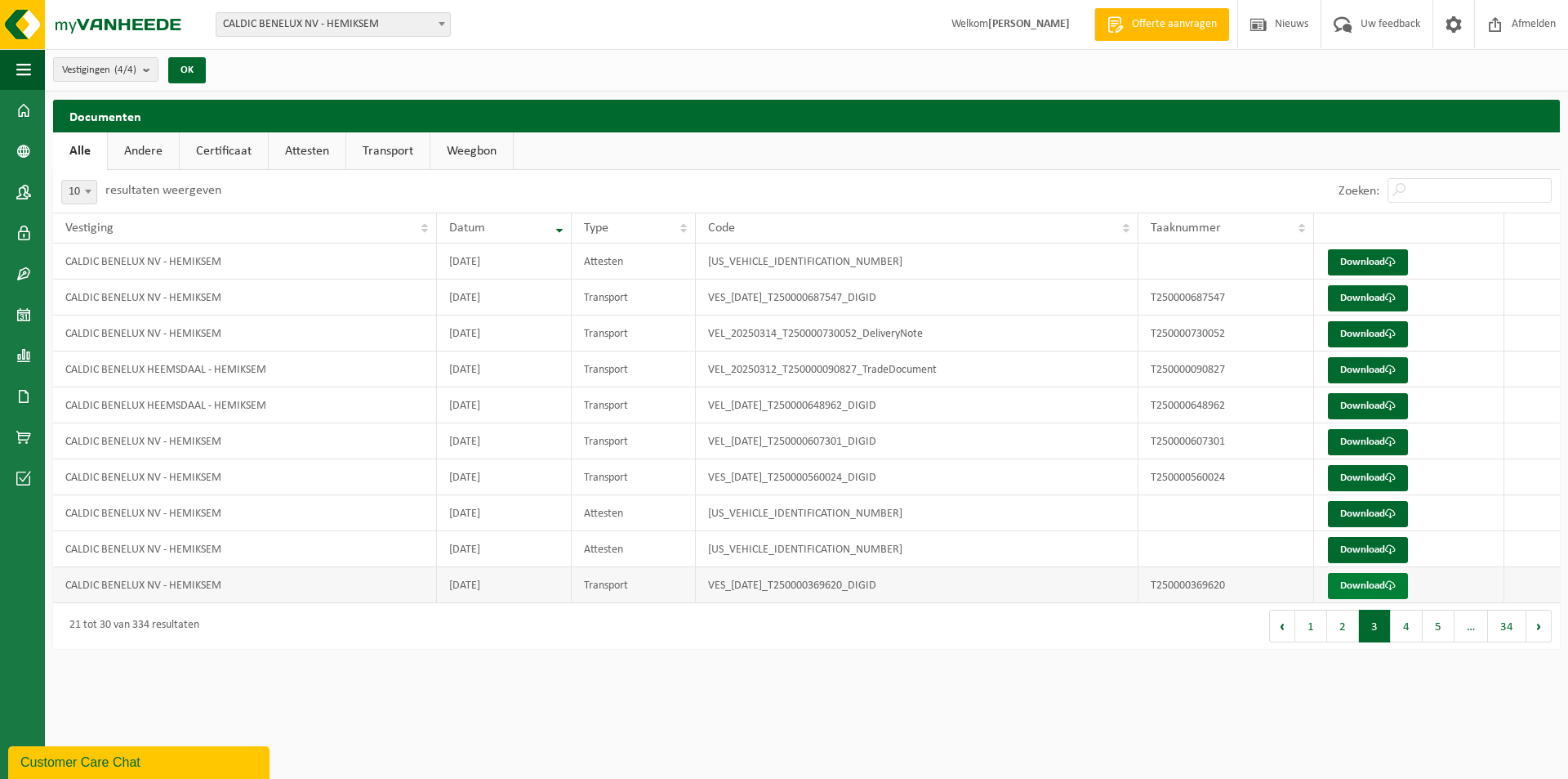
click at [1357, 576] on link "Download" at bounding box center [1368, 586] width 81 height 26
click at [1401, 631] on button "4" at bounding box center [1407, 626] width 32 height 33
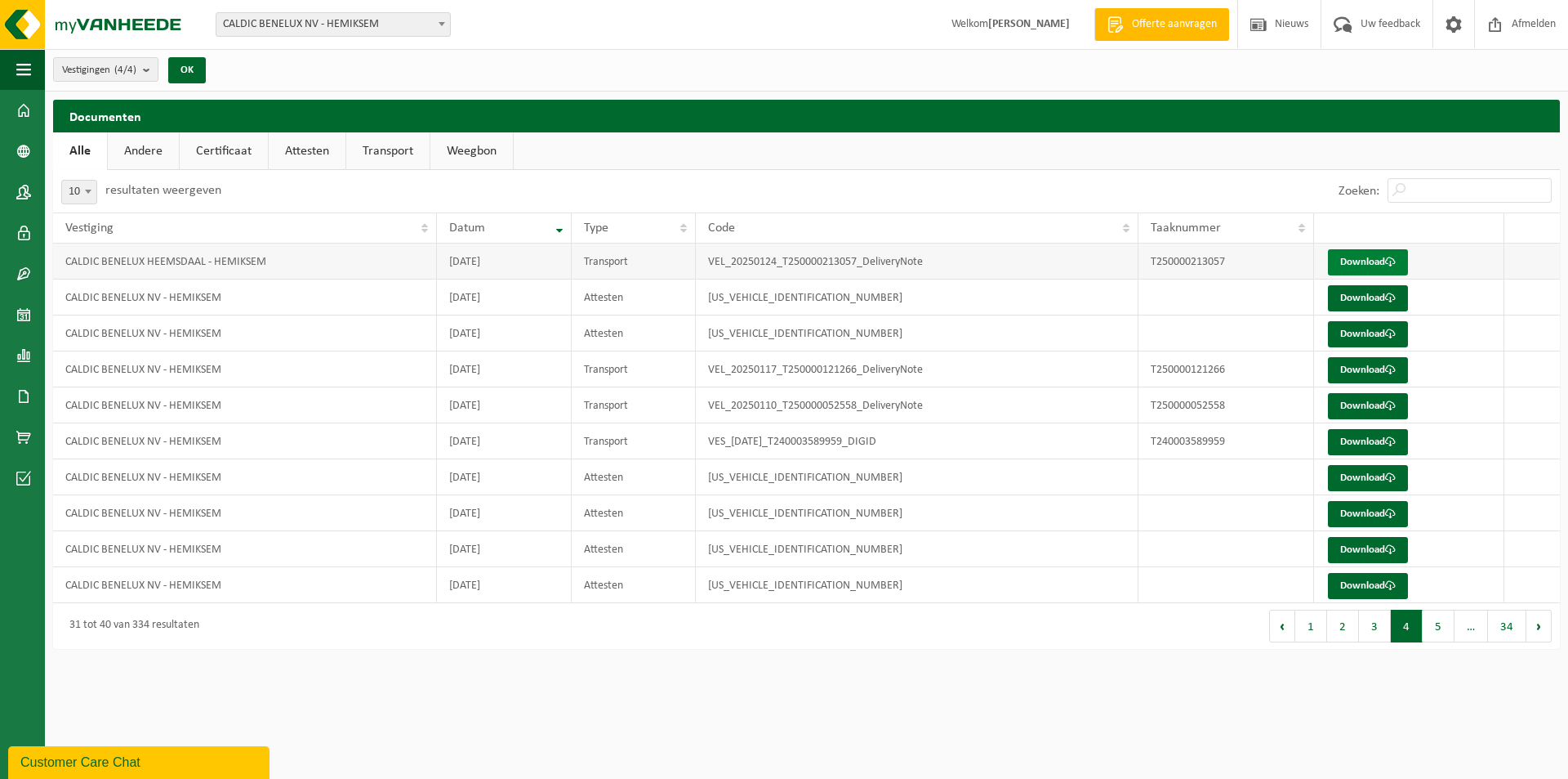
click at [1352, 257] on link "Download" at bounding box center [1368, 263] width 81 height 26
click at [1531, 290] on td at bounding box center [1532, 297] width 56 height 36
click at [1369, 293] on link "Download" at bounding box center [1368, 298] width 81 height 26
click at [1363, 336] on link "Download" at bounding box center [1368, 334] width 81 height 26
click at [1360, 367] on link "Download" at bounding box center [1368, 370] width 81 height 26
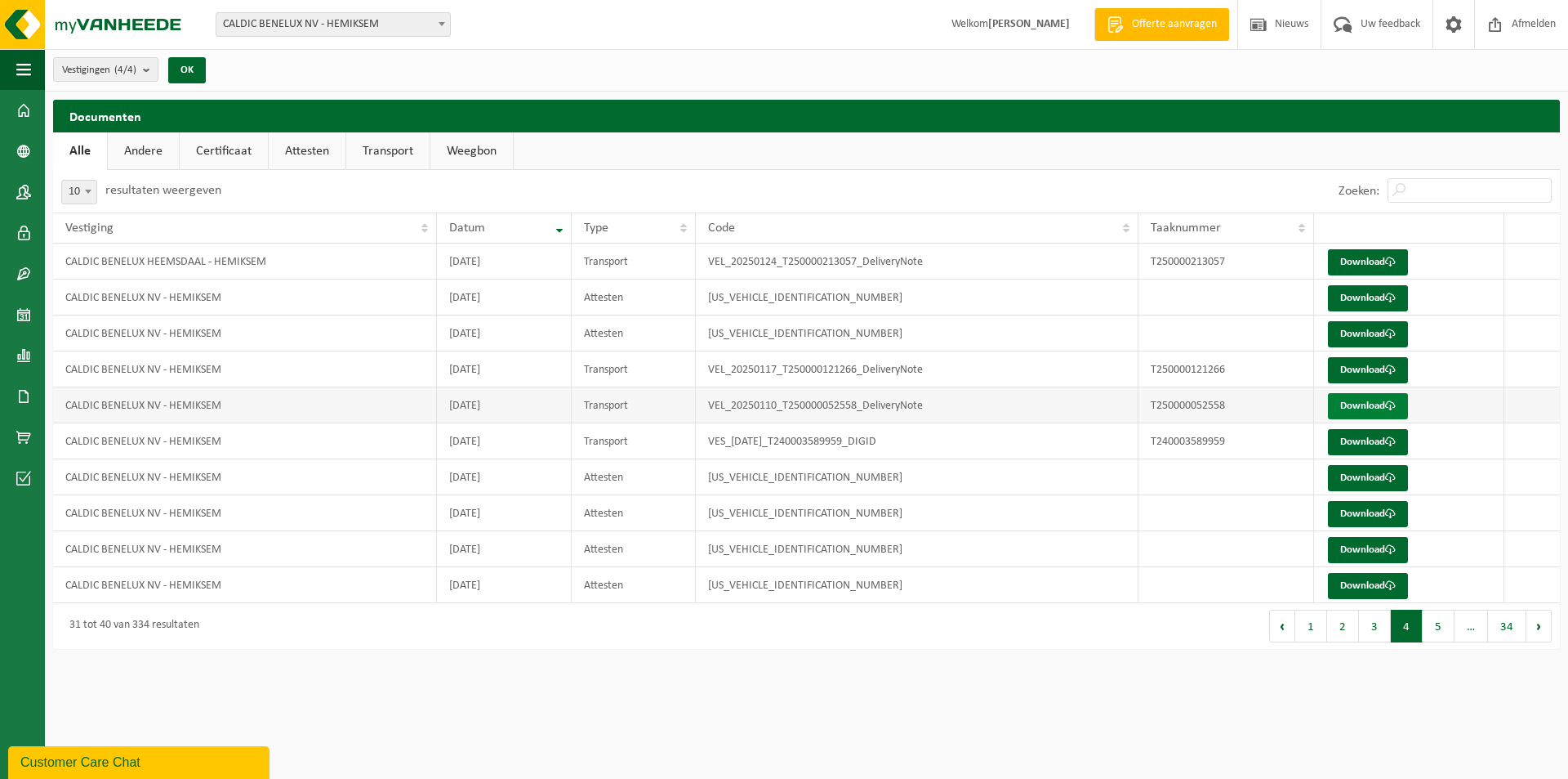
click at [1357, 402] on link "Download" at bounding box center [1368, 406] width 81 height 26
click at [1522, 20] on span "Afmelden" at bounding box center [1534, 24] width 53 height 48
